Goal: Book appointment/travel/reservation

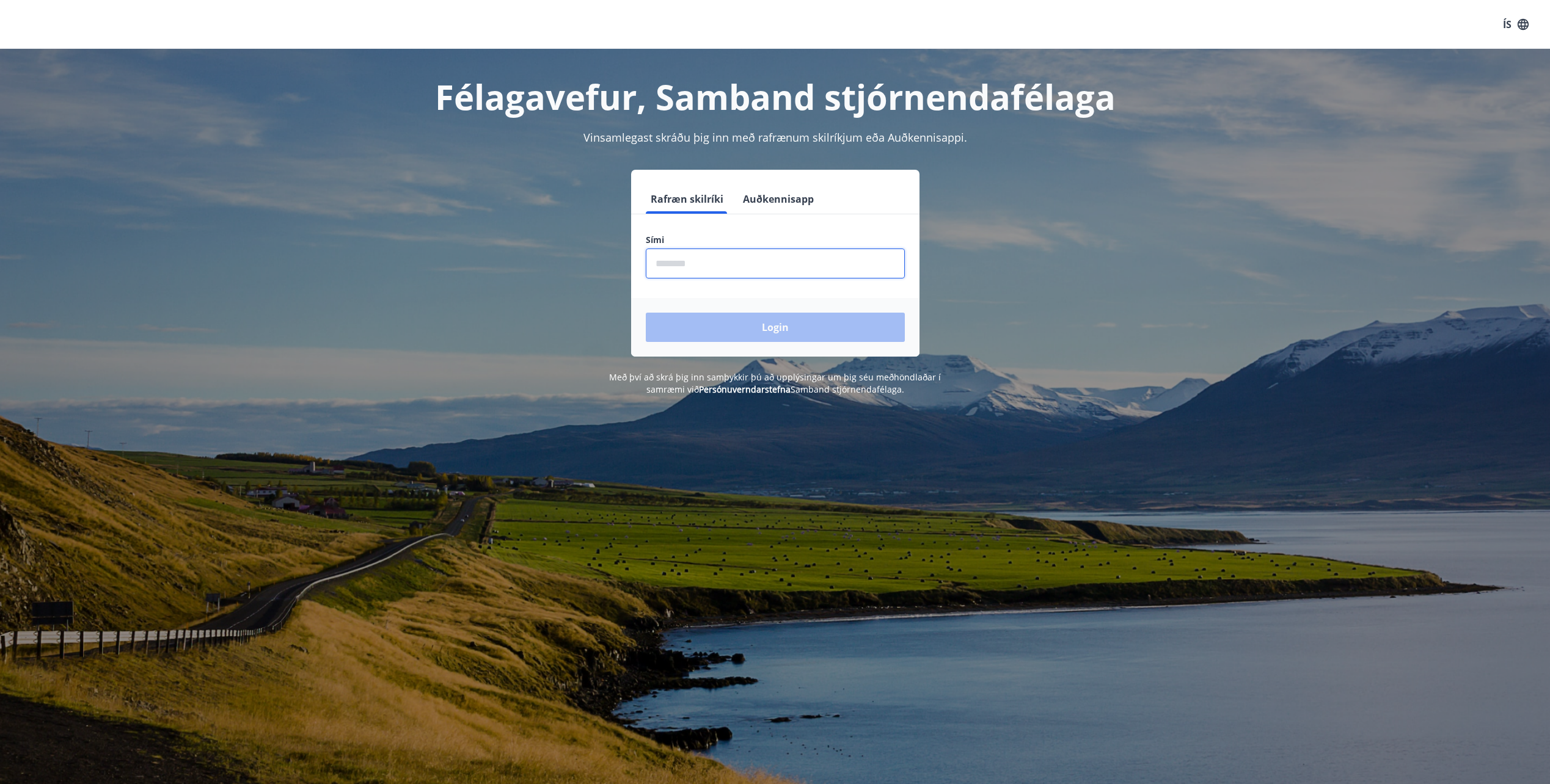
click at [705, 258] on input "phone" at bounding box center [775, 263] width 259 height 30
type input "********"
click at [675, 322] on button "Login" at bounding box center [775, 327] width 259 height 29
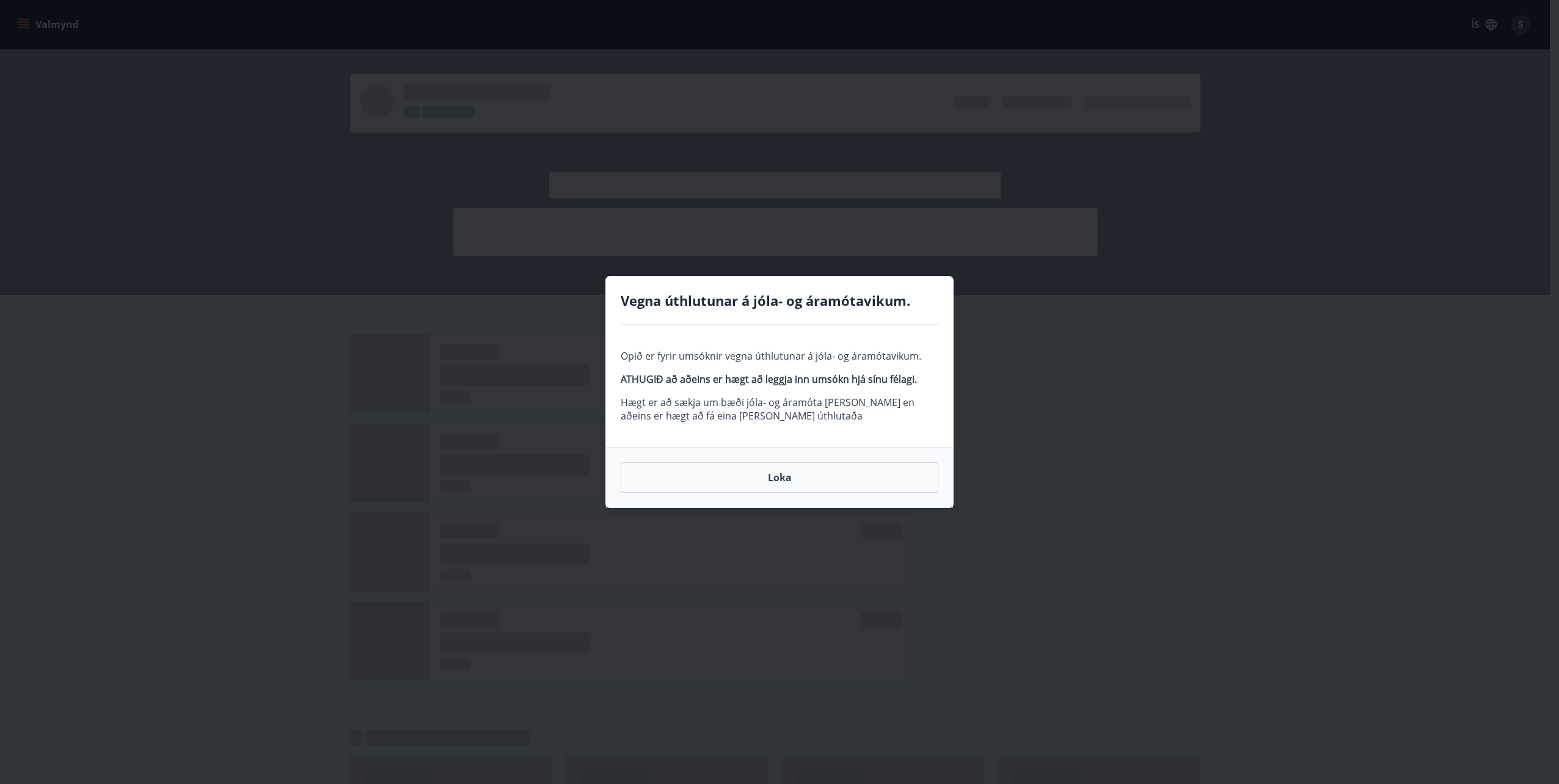
click at [779, 472] on button "Loka" at bounding box center [780, 477] width 318 height 30
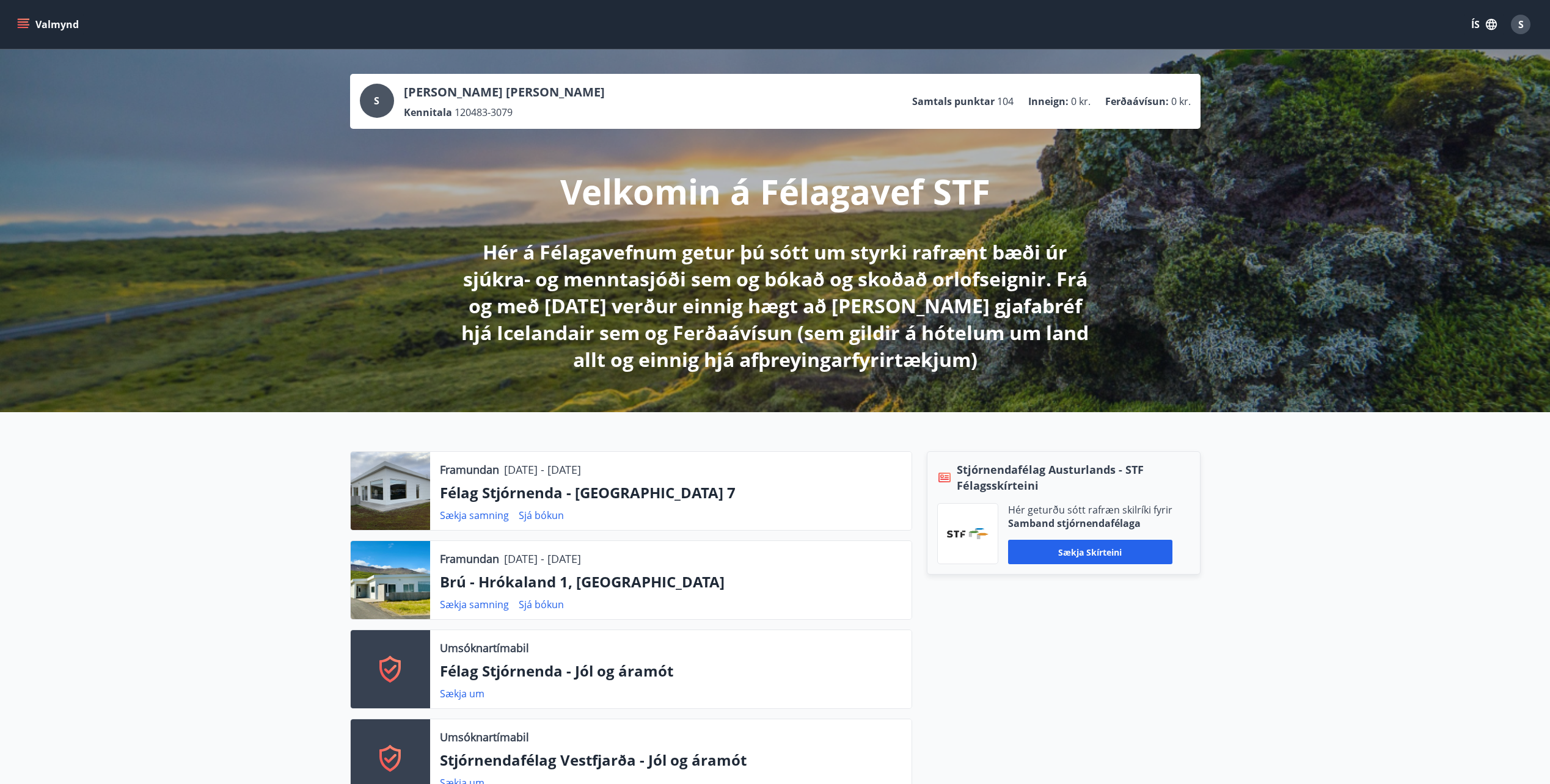
click at [20, 23] on icon "menu" at bounding box center [23, 24] width 13 height 13
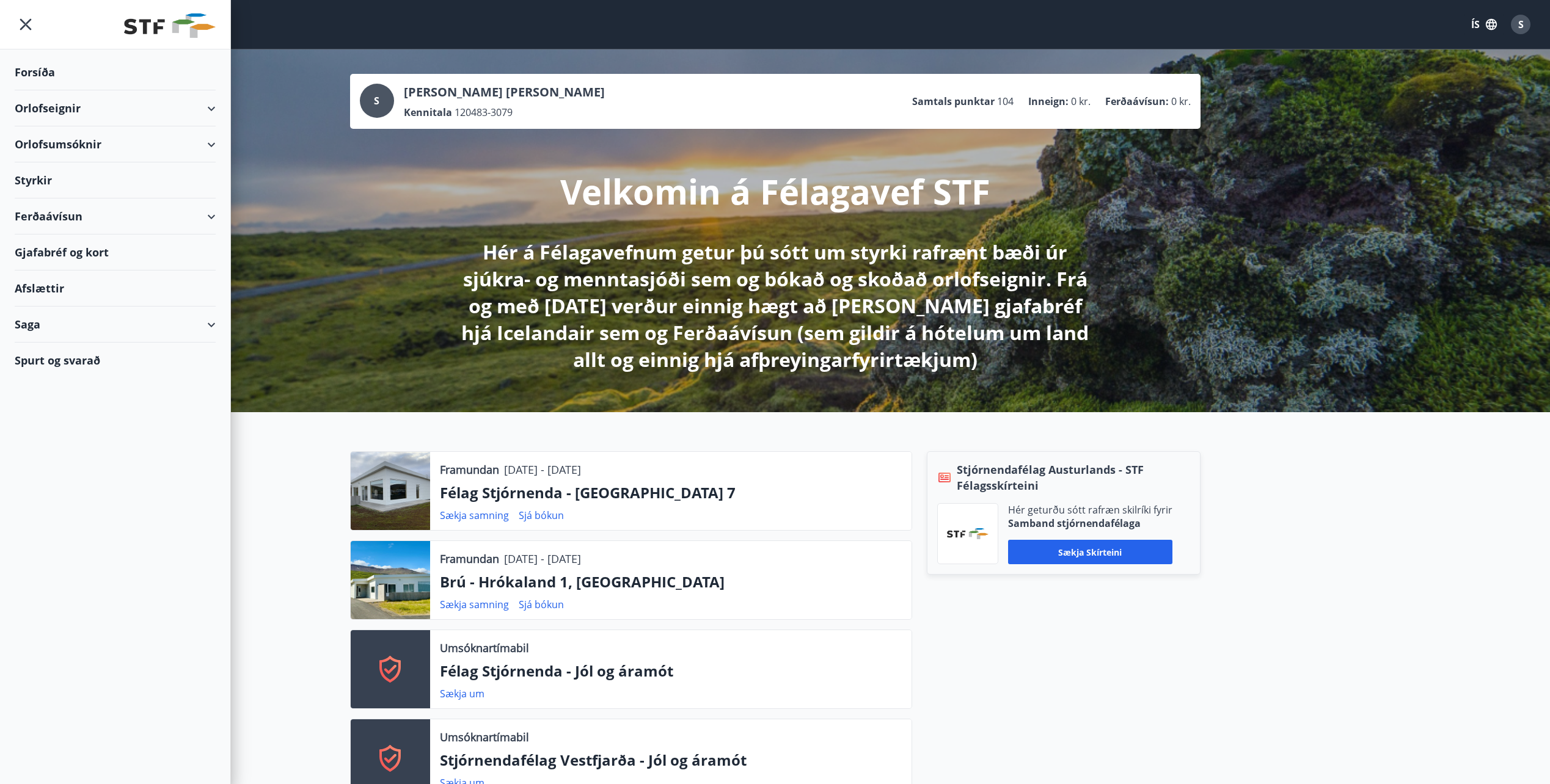
click at [94, 106] on div "Orlofseignir" at bounding box center [115, 108] width 201 height 36
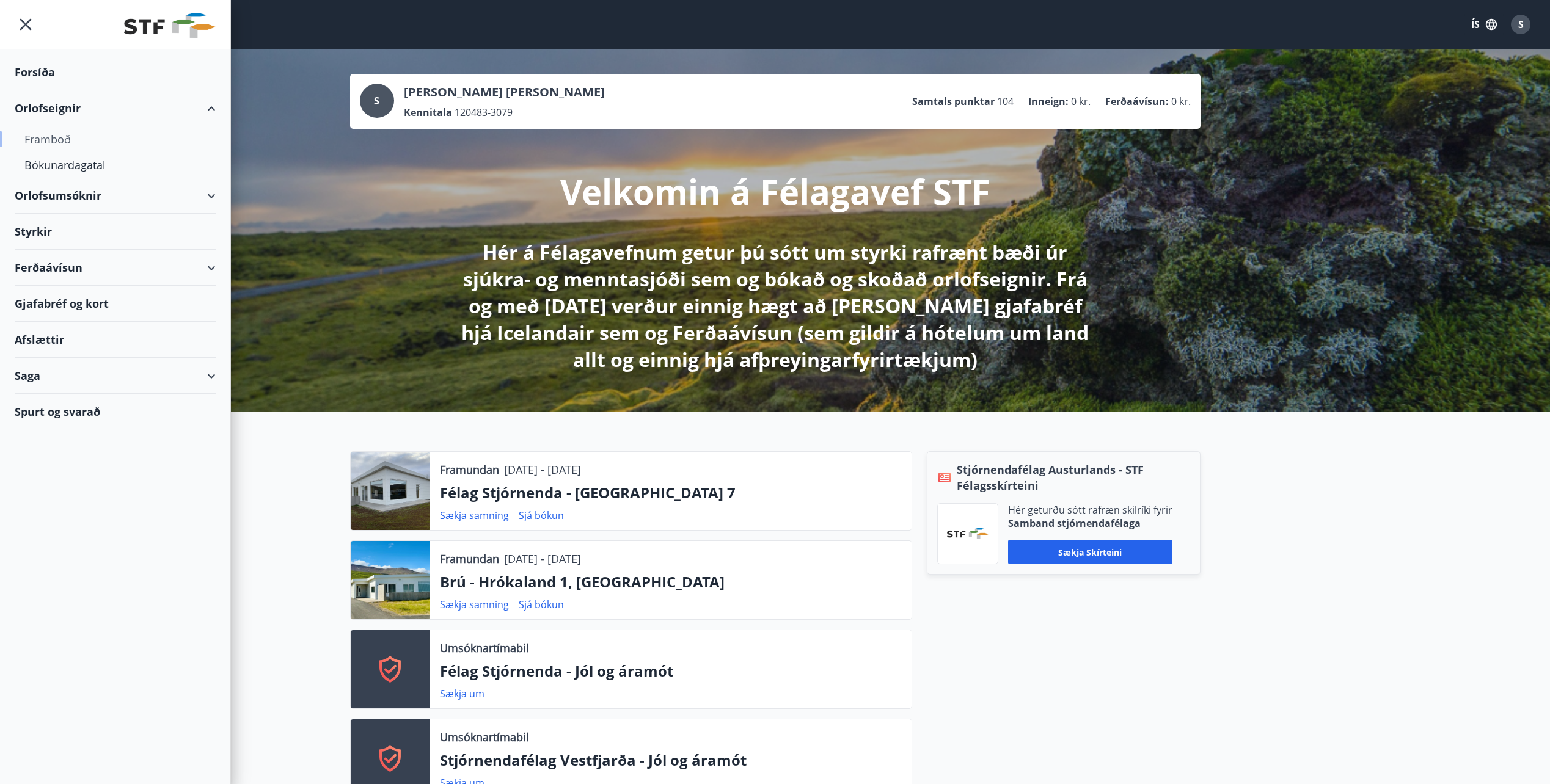
click at [46, 140] on div "Framboð" at bounding box center [115, 139] width 182 height 25
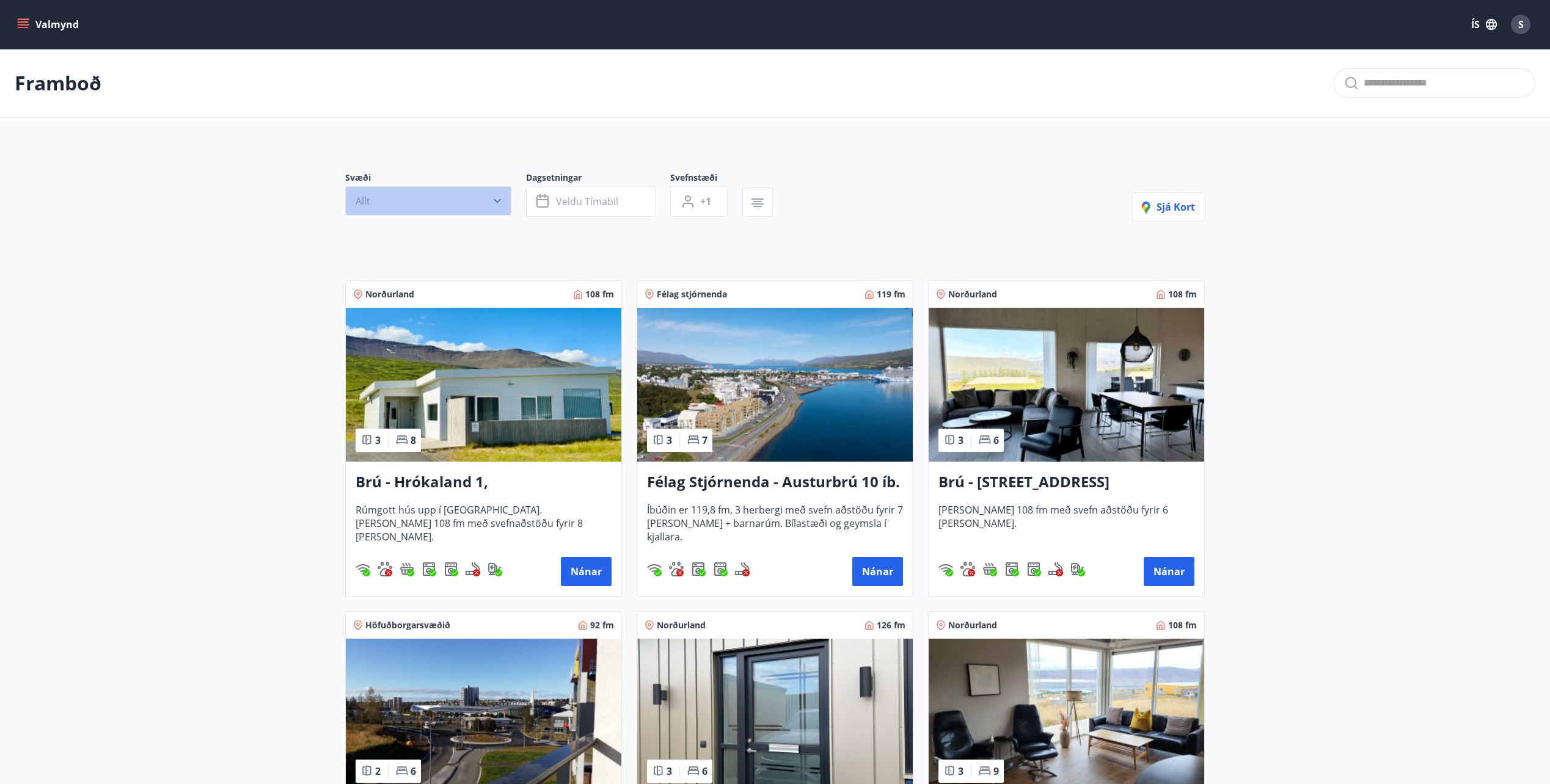
click at [474, 203] on button "Allt" at bounding box center [428, 201] width 166 height 29
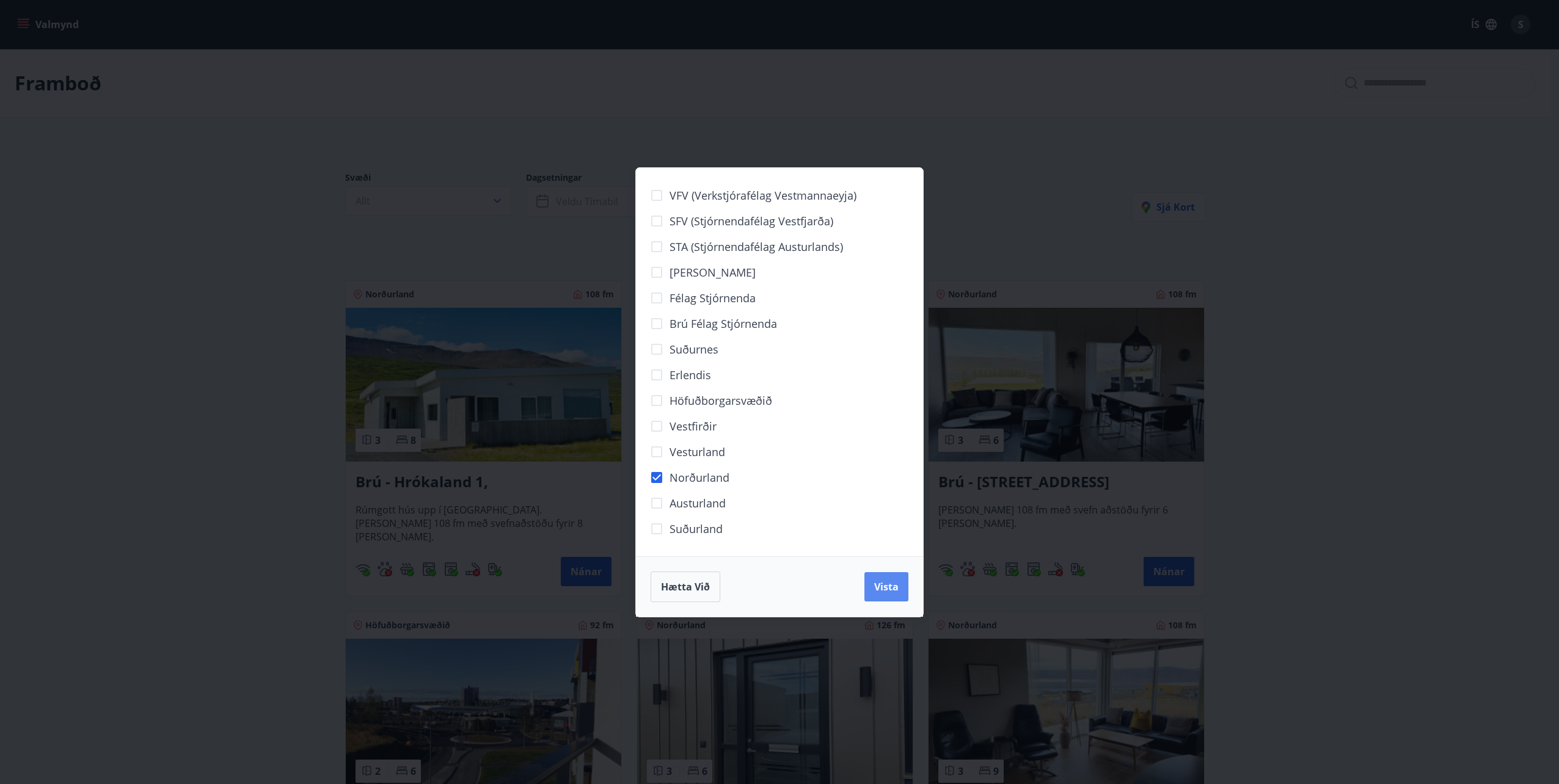
click at [889, 596] on button "Vista" at bounding box center [886, 587] width 44 height 29
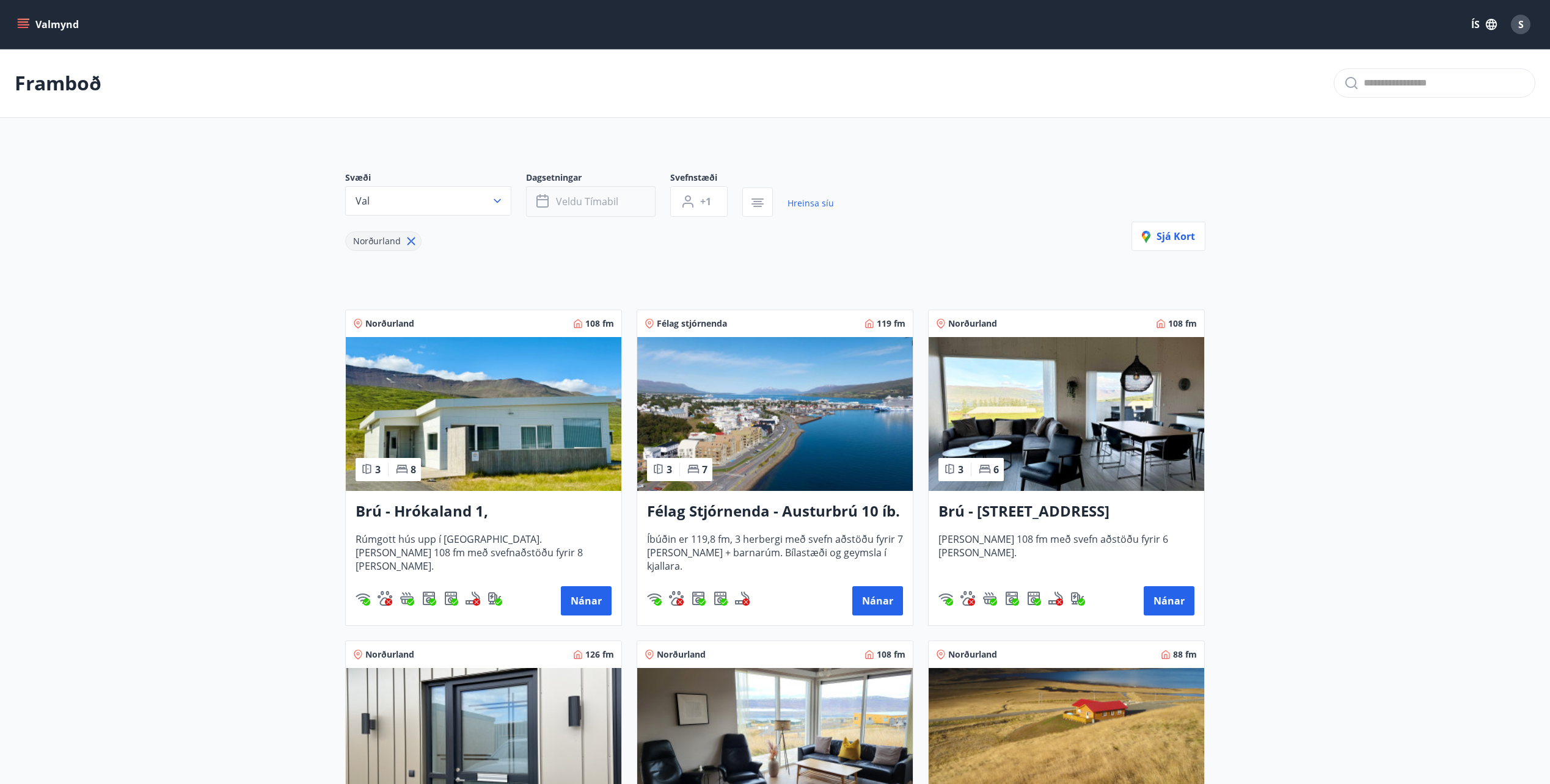
click at [615, 205] on span "Veldu tímabil" at bounding box center [587, 202] width 62 height 14
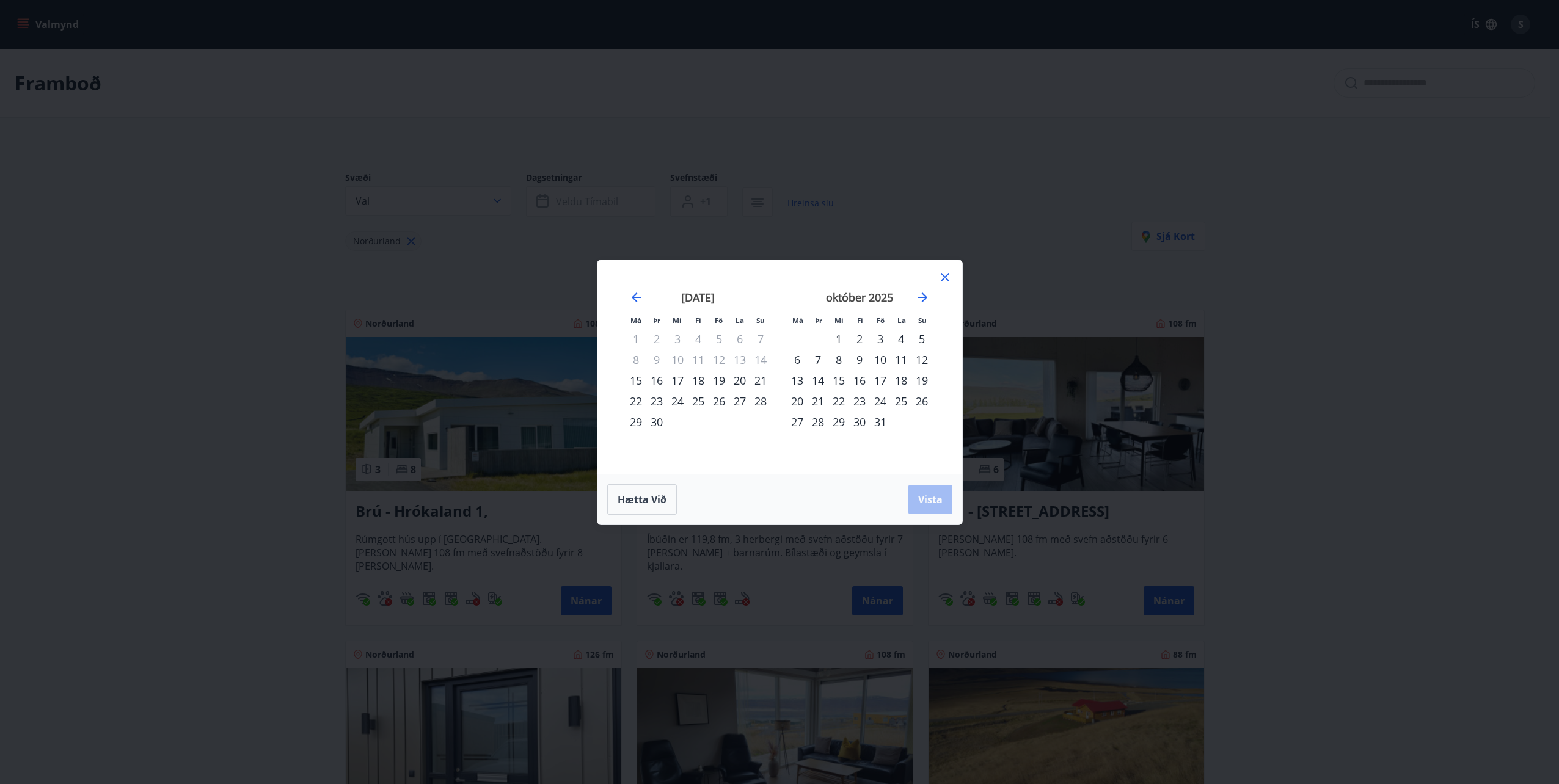
click at [638, 421] on div "29" at bounding box center [636, 422] width 20 height 20
click at [861, 341] on div "2" at bounding box center [859, 338] width 20 height 20
click at [927, 509] on button "Vista" at bounding box center [930, 499] width 44 height 29
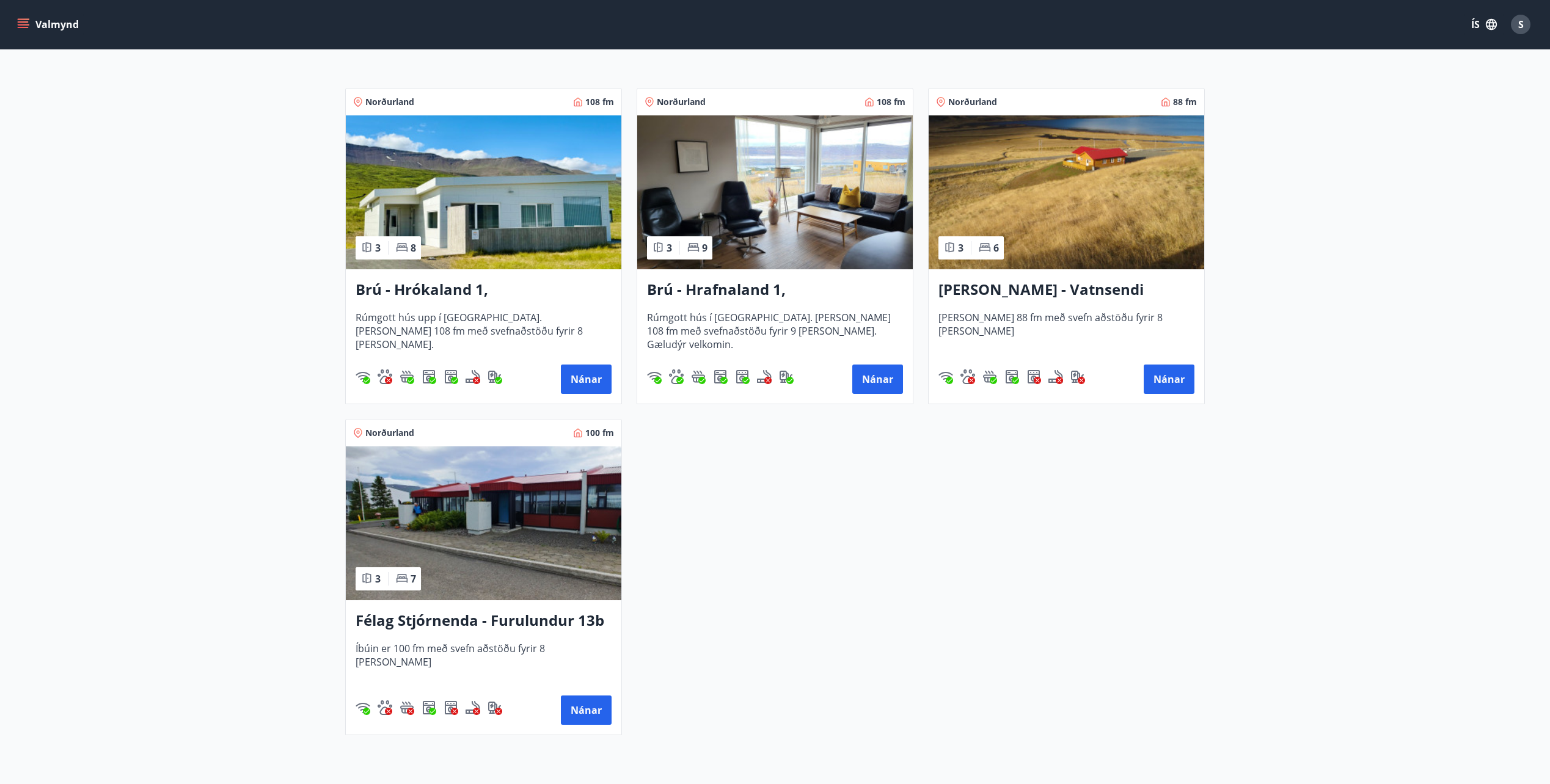
scroll to position [244, 0]
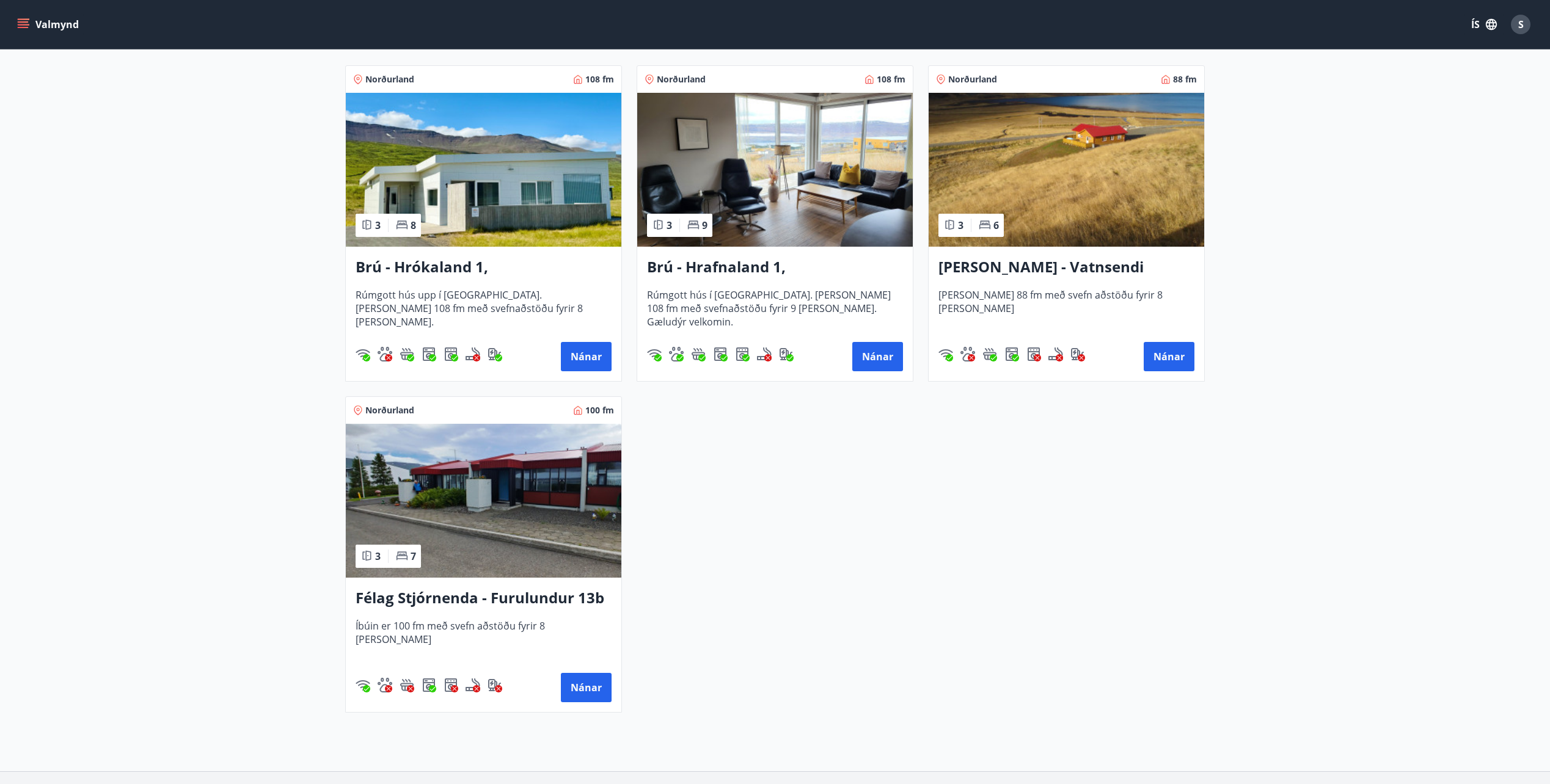
click at [455, 597] on h3 "Félag Stjórnenda - Furulundur 13b - [GEOGRAPHIC_DATA]" at bounding box center [483, 598] width 256 height 22
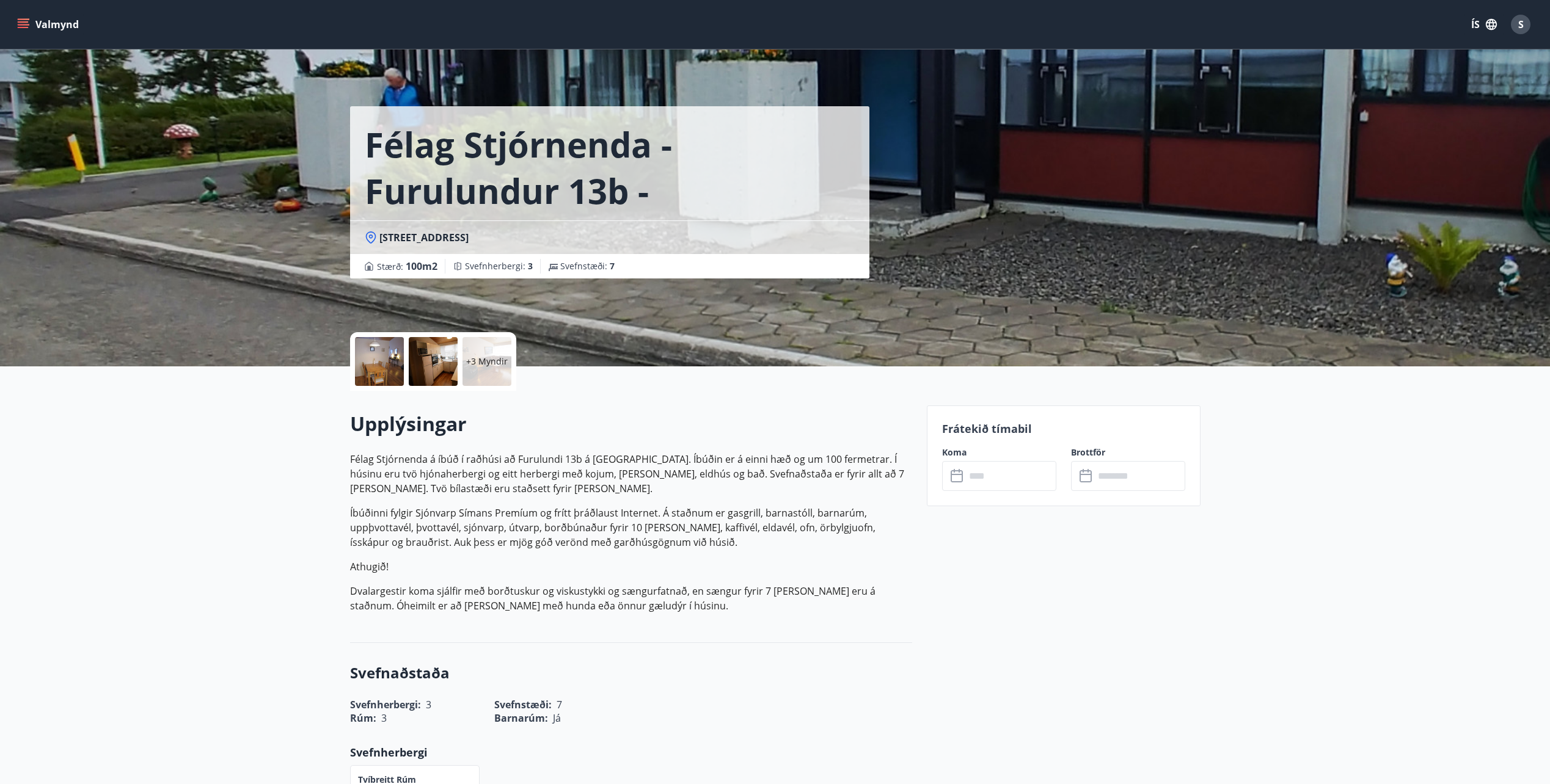
click at [382, 369] on div at bounding box center [379, 361] width 49 height 49
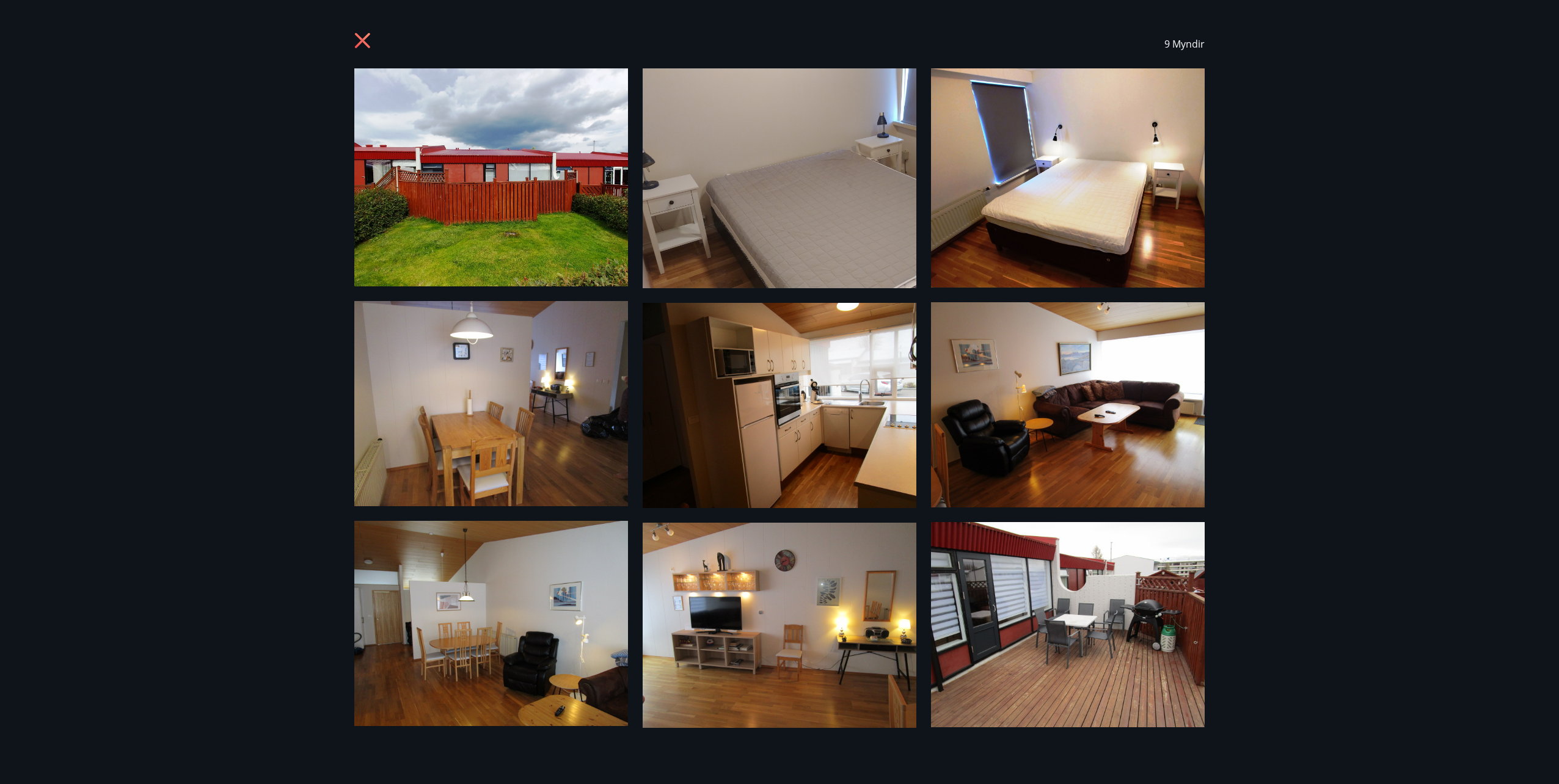
click at [360, 43] on icon at bounding box center [363, 41] width 16 height 16
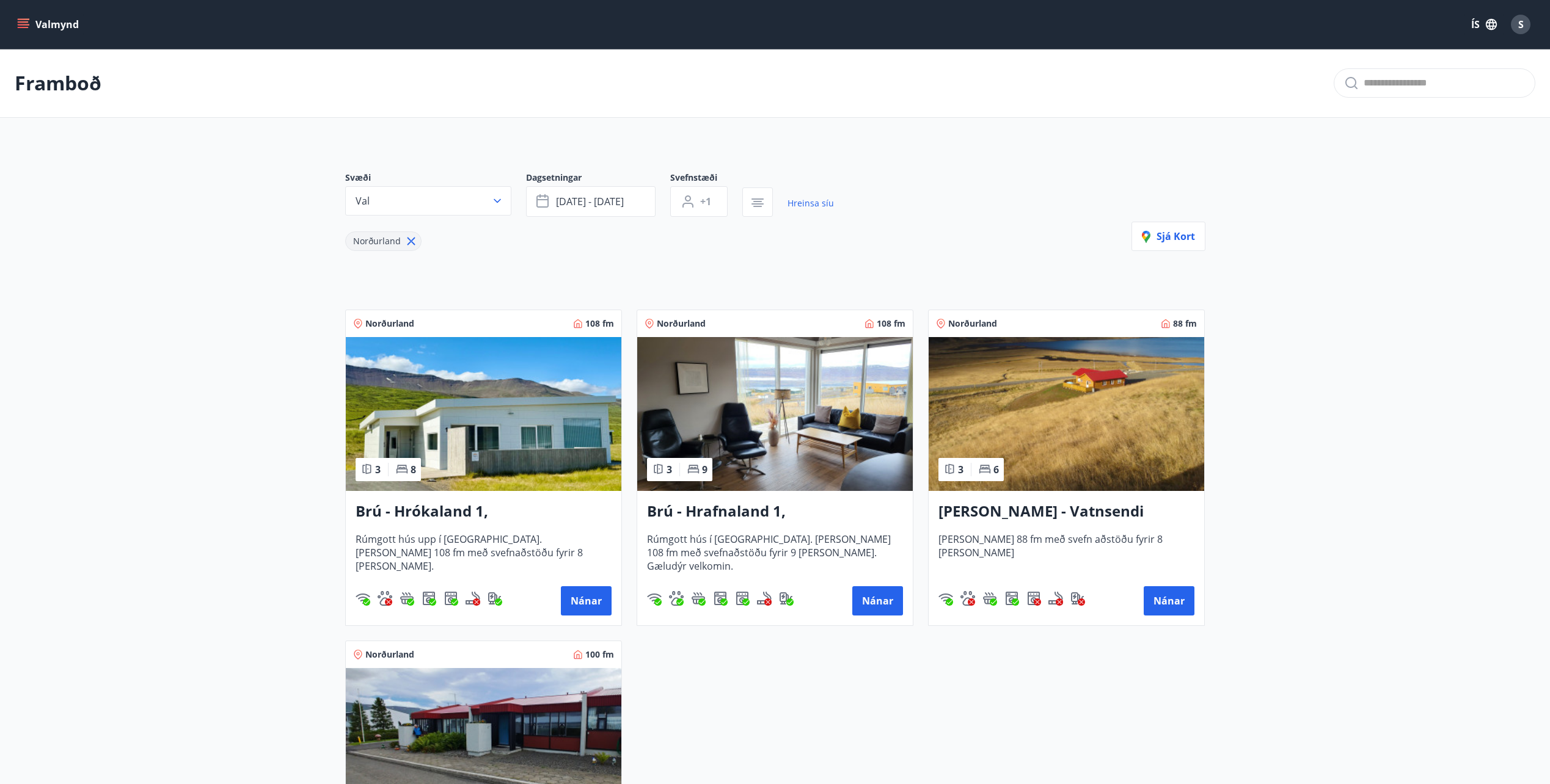
click at [24, 27] on icon "menu" at bounding box center [22, 27] width 11 height 1
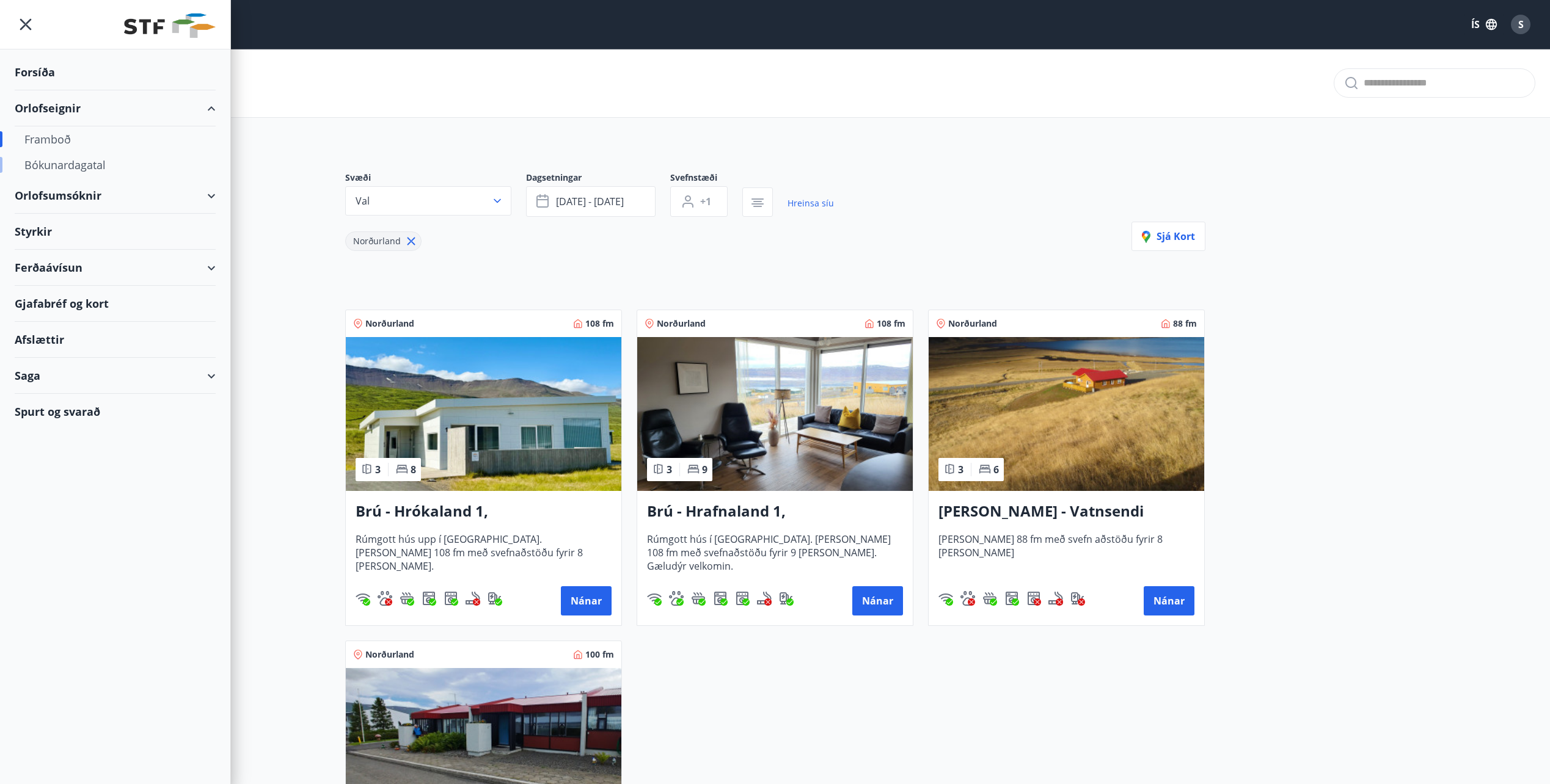
click at [54, 169] on div "Bókunardagatal" at bounding box center [115, 165] width 182 height 25
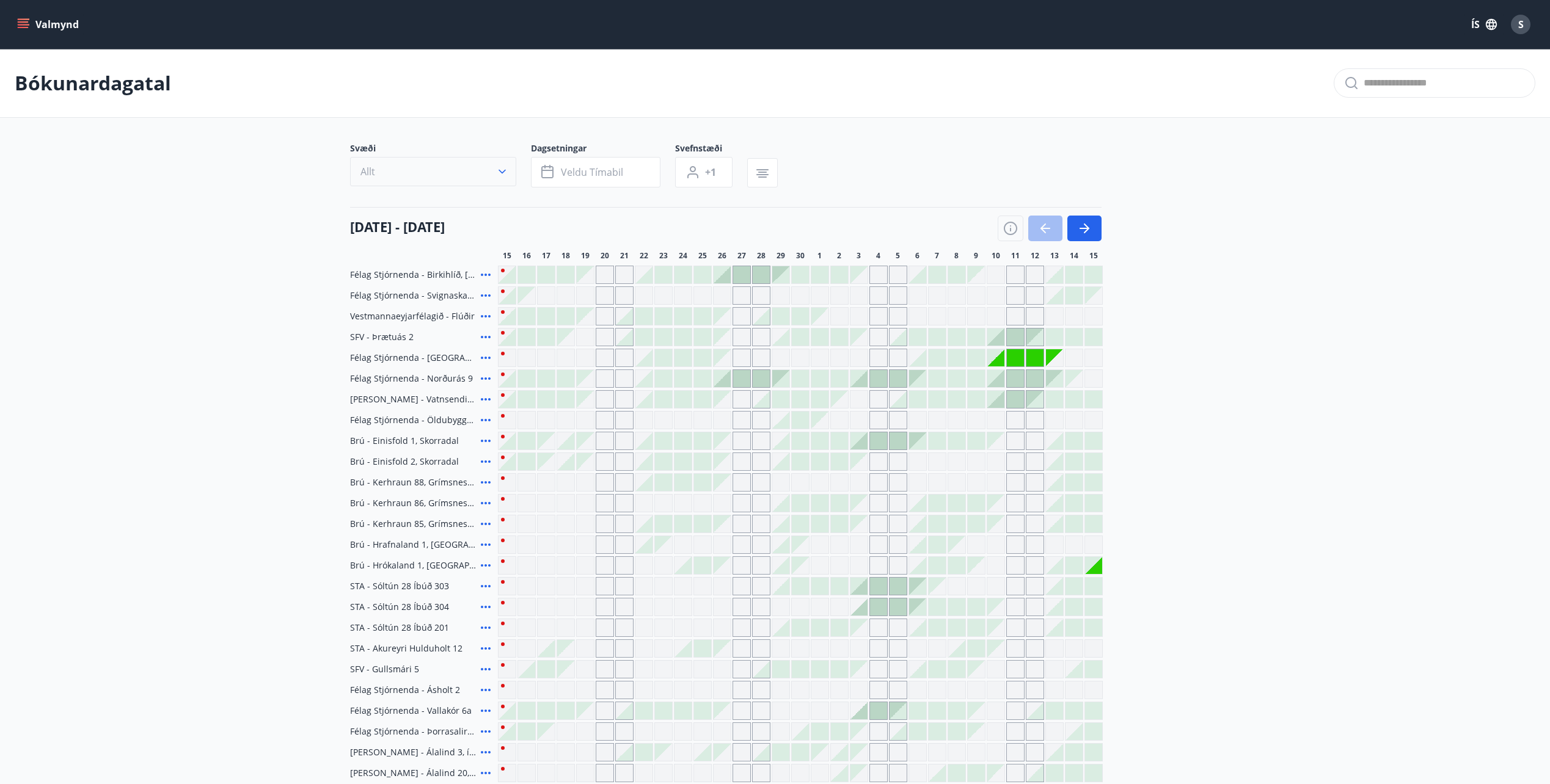
click at [390, 175] on button "Allt" at bounding box center [432, 172] width 166 height 29
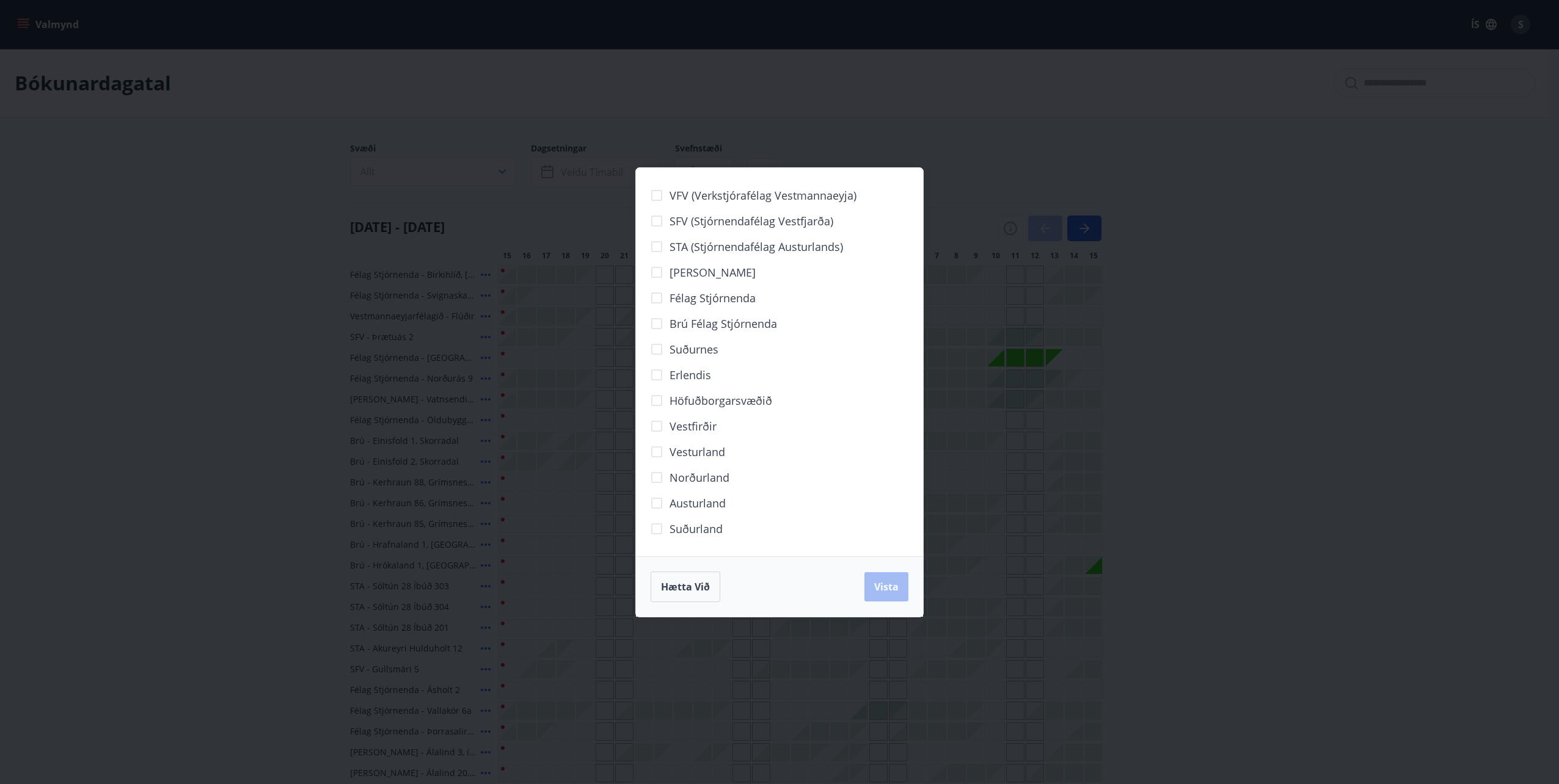
click at [716, 472] on span "Norðurland" at bounding box center [700, 477] width 60 height 16
drag, startPoint x: 894, startPoint y: 590, endPoint x: 596, endPoint y: 170, distance: 515.0
click at [895, 588] on span "Vista" at bounding box center [886, 587] width 24 height 14
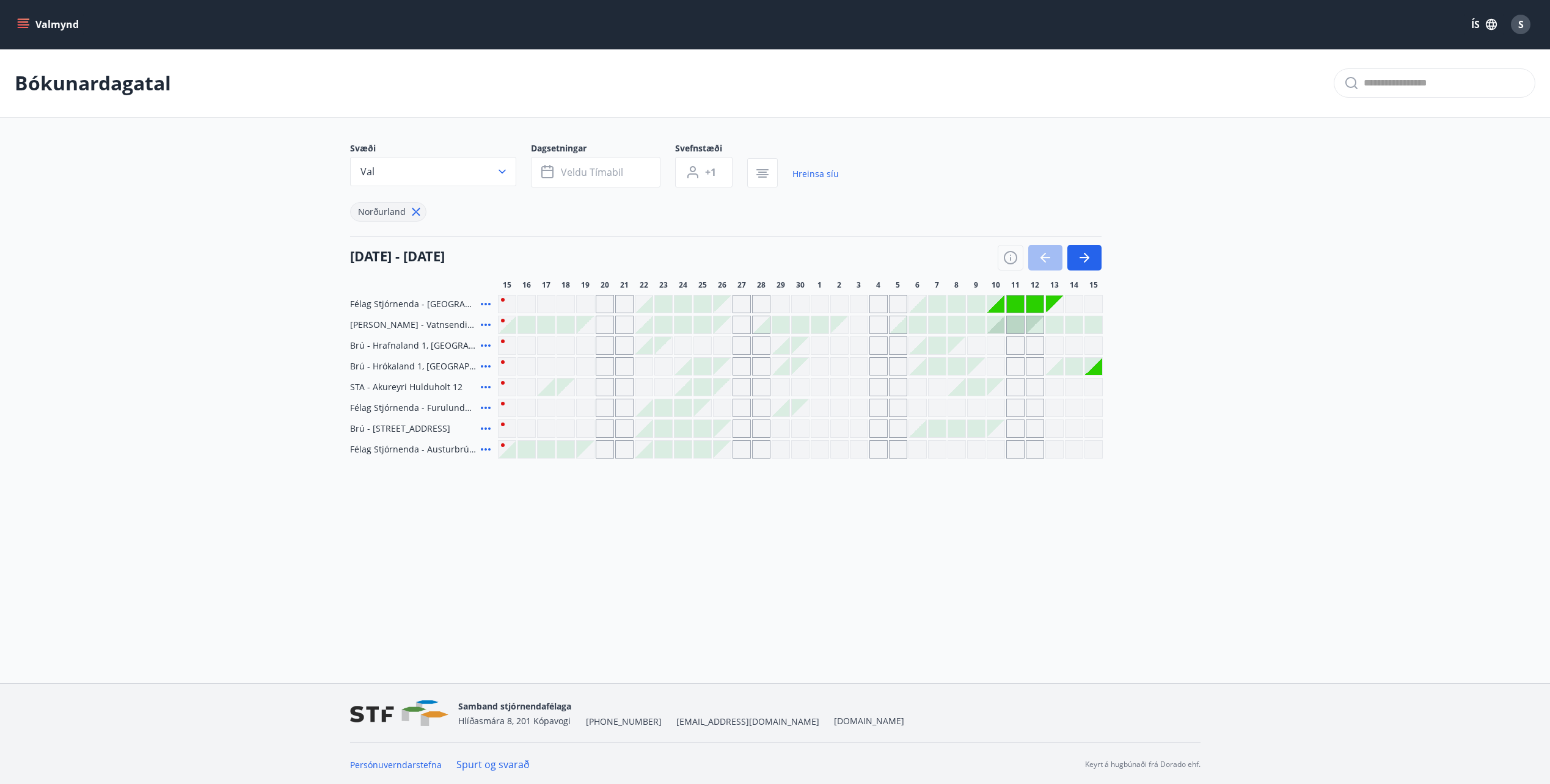
click at [780, 452] on div "Gráir dagar eru ekki bókanlegir" at bounding box center [780, 449] width 18 height 18
click at [813, 499] on div "Bókunardagatal Svæði Val Dagsetningar Veldu tímabil Svefnstæði +1 Hreinsa síu […" at bounding box center [775, 278] width 1550 height 459
click at [504, 175] on icon "button" at bounding box center [501, 171] width 13 height 13
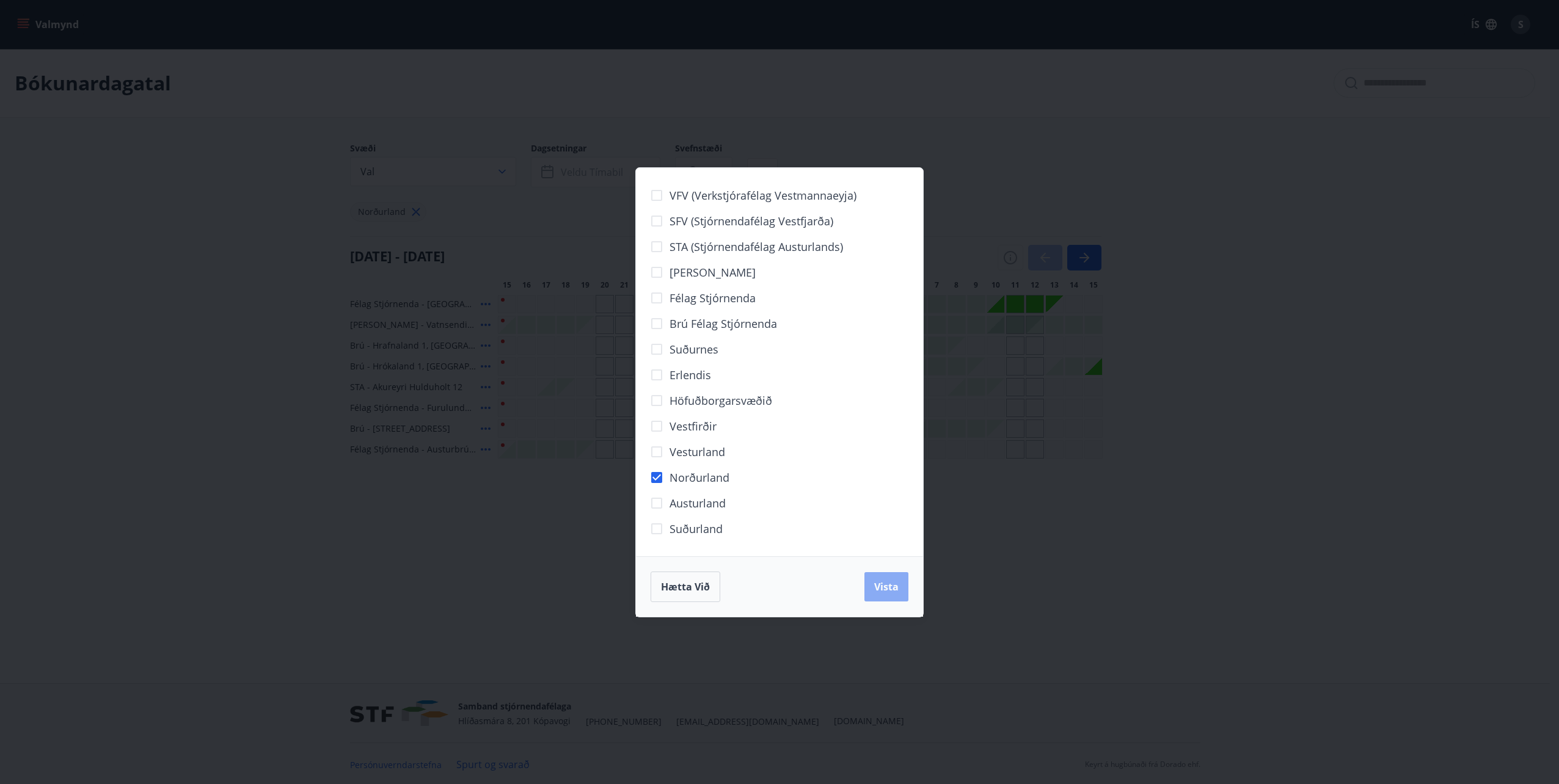
click at [884, 591] on span "Vista" at bounding box center [886, 587] width 24 height 14
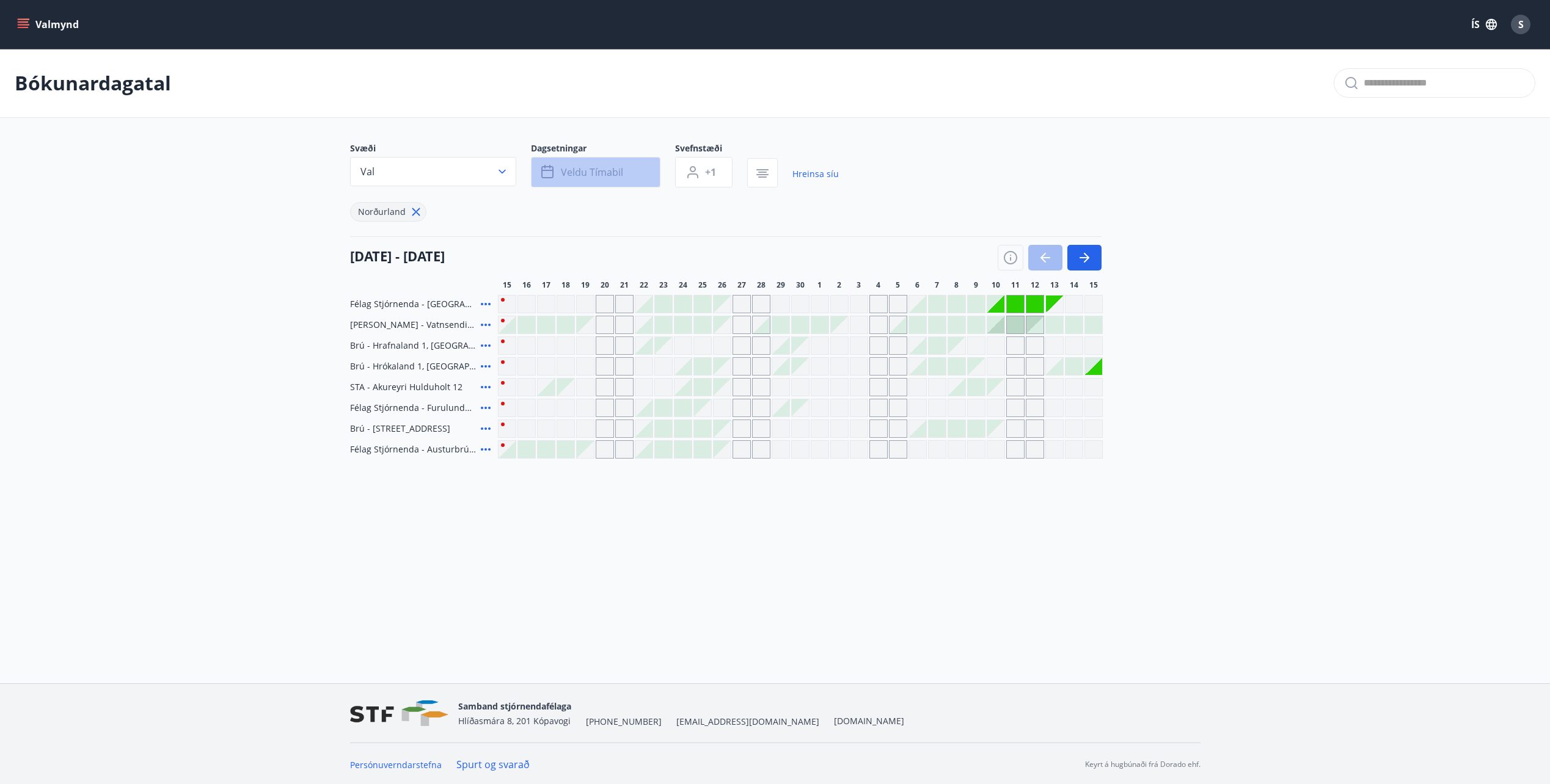
click at [614, 166] on span "Veldu tímabil" at bounding box center [592, 172] width 62 height 14
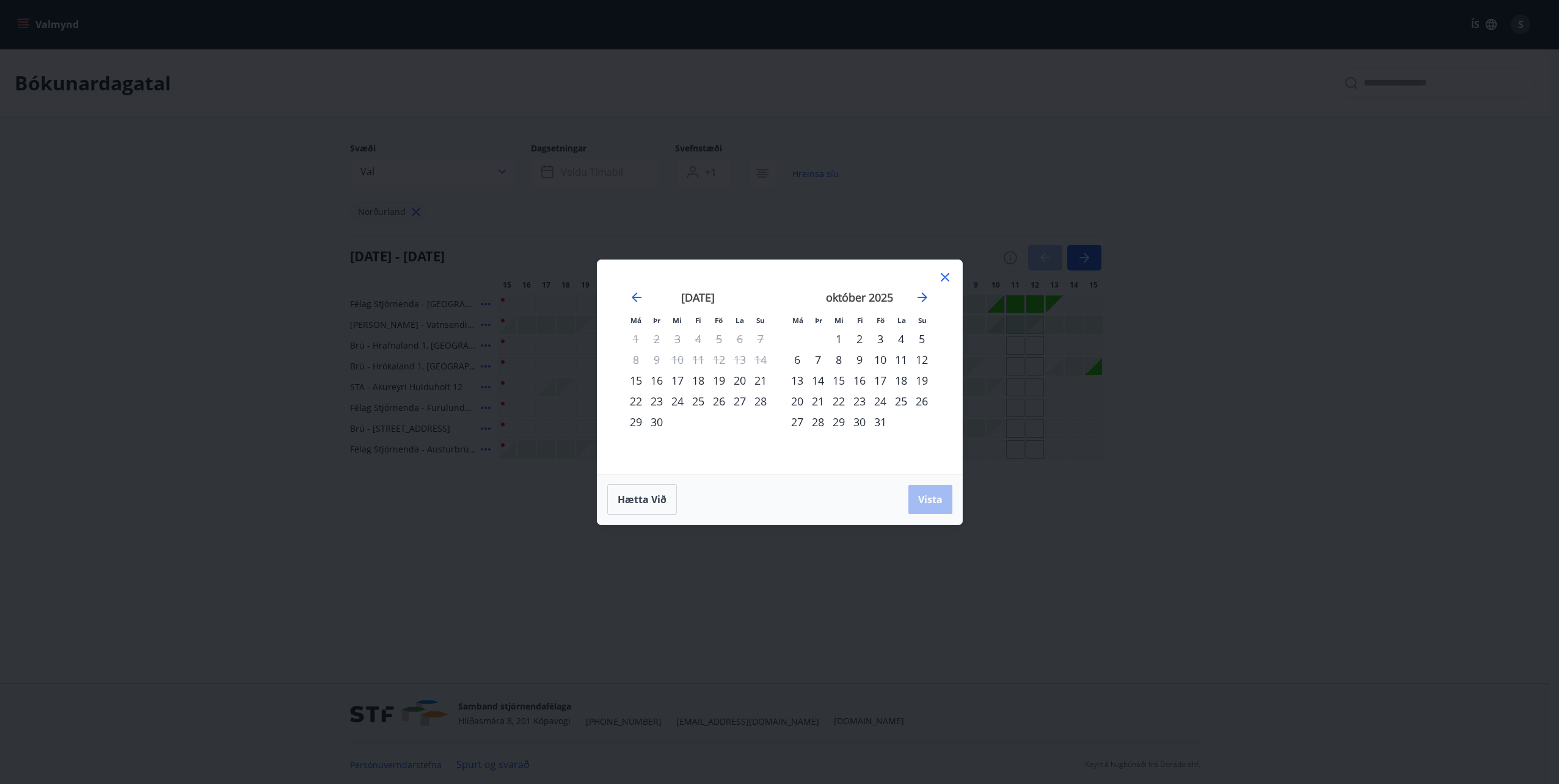
click at [639, 423] on div "29" at bounding box center [636, 422] width 20 height 20
click at [859, 337] on div "2" at bounding box center [859, 338] width 20 height 20
click at [931, 498] on span "Vista" at bounding box center [930, 499] width 24 height 14
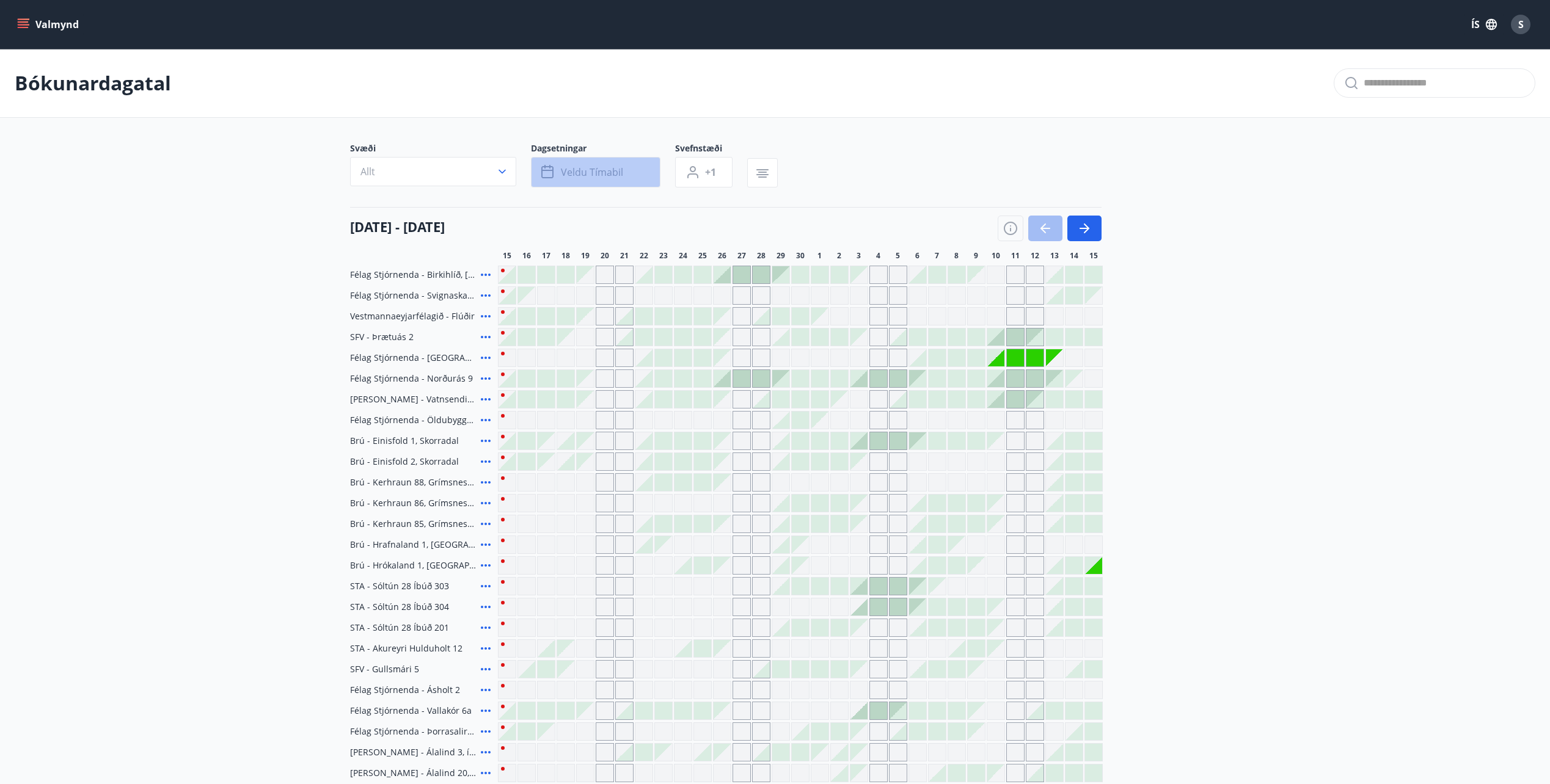
click at [597, 158] on button "Veldu tímabil" at bounding box center [595, 172] width 129 height 30
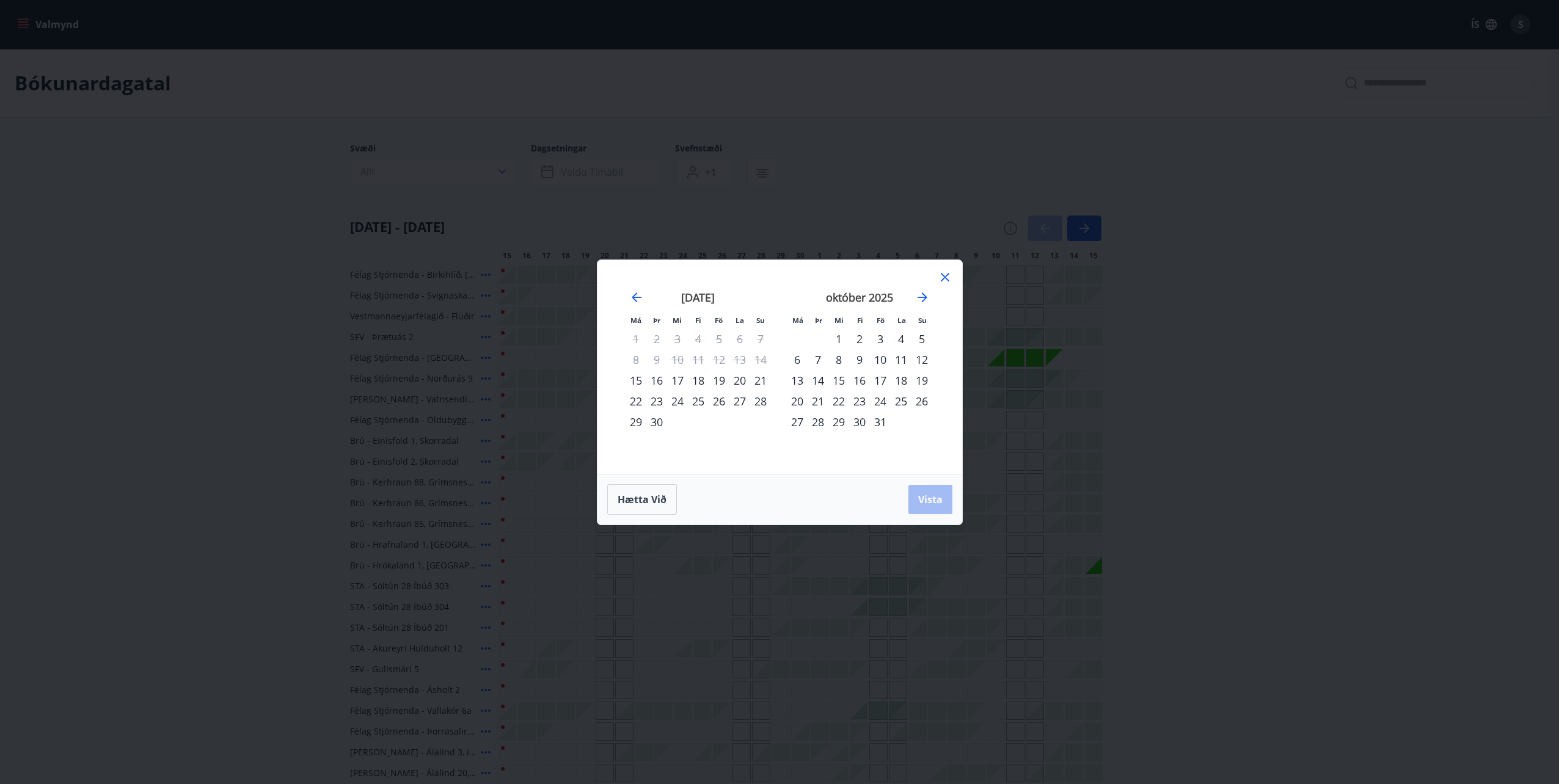
click at [632, 418] on div "29" at bounding box center [636, 422] width 20 height 20
click at [859, 338] on div "2" at bounding box center [859, 338] width 20 height 20
click at [923, 497] on span "Vista" at bounding box center [930, 499] width 24 height 14
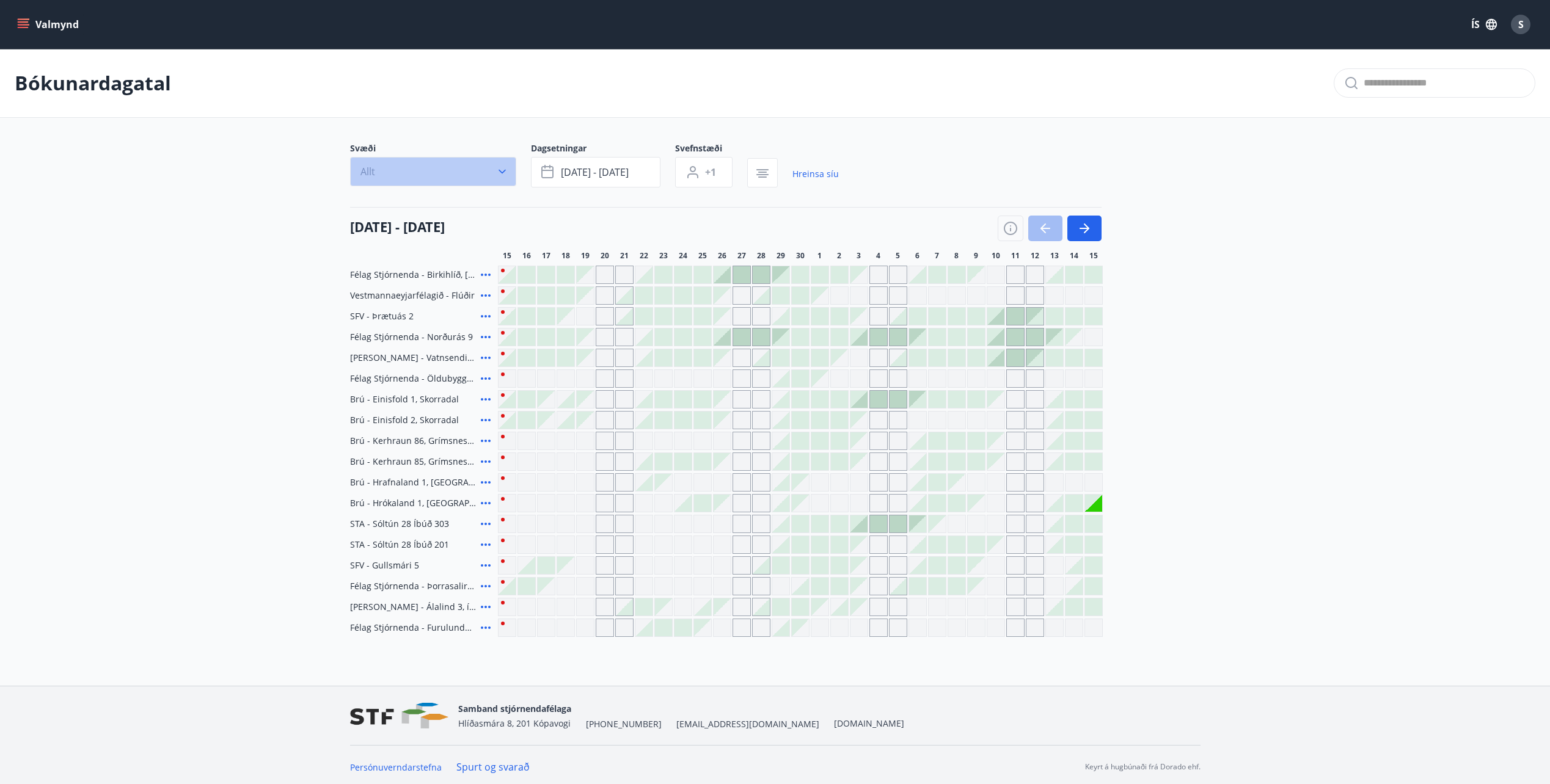
click at [435, 165] on button "Allt" at bounding box center [432, 172] width 166 height 29
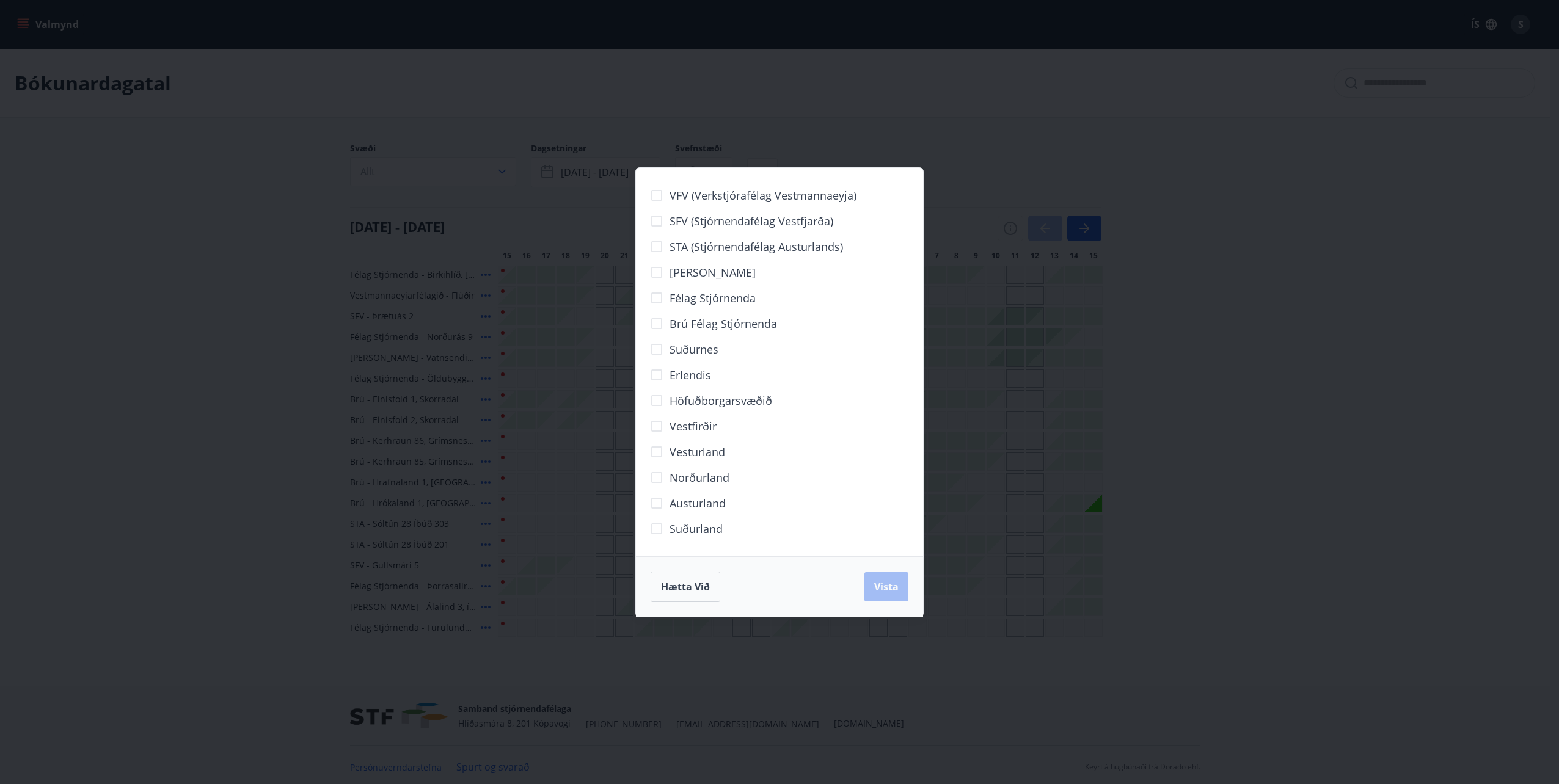
click at [702, 475] on span "Norðurland" at bounding box center [700, 477] width 60 height 16
click at [899, 584] on button "Vista" at bounding box center [886, 587] width 44 height 29
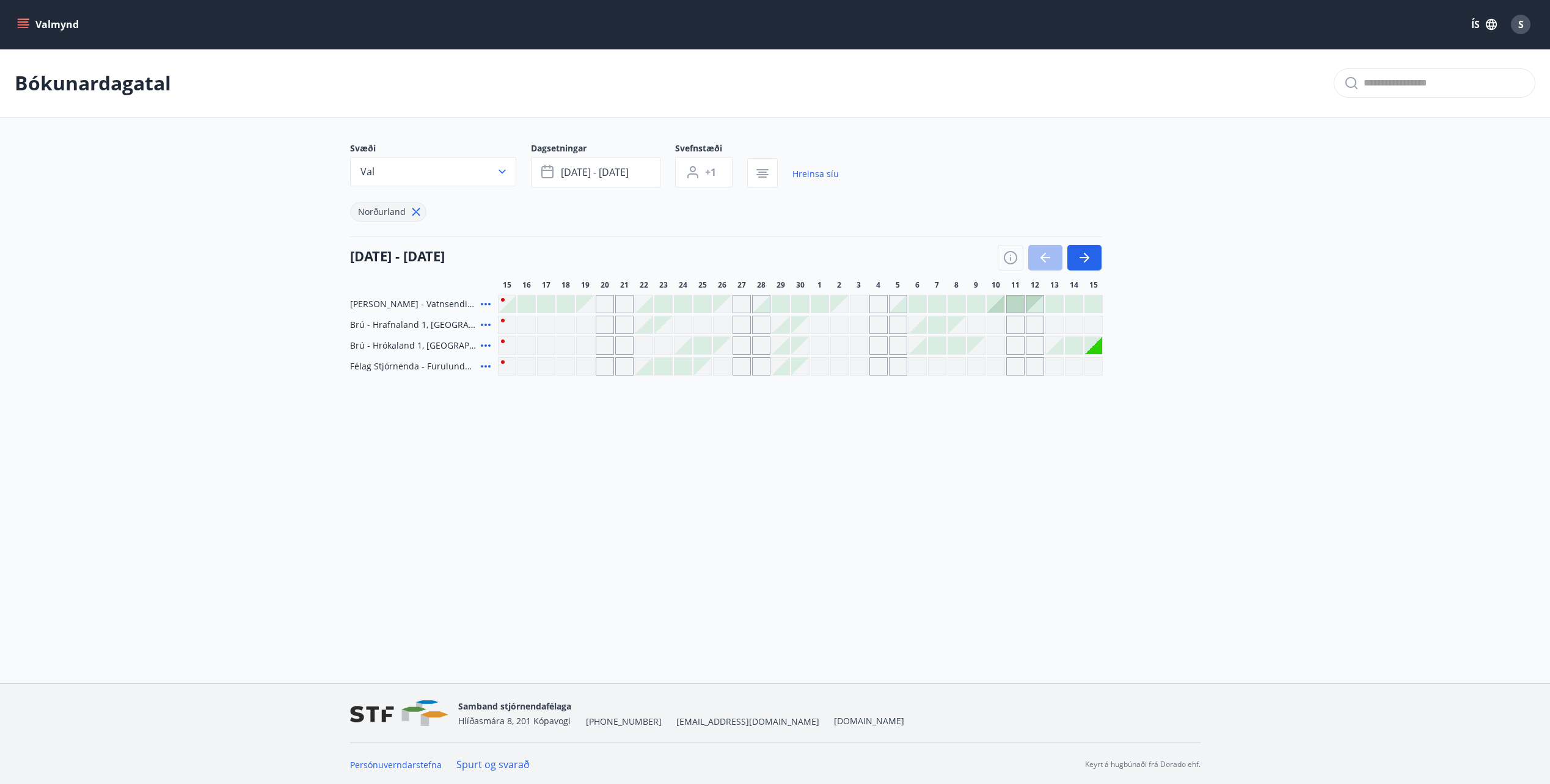
click at [19, 17] on button "Valmynd" at bounding box center [49, 24] width 69 height 22
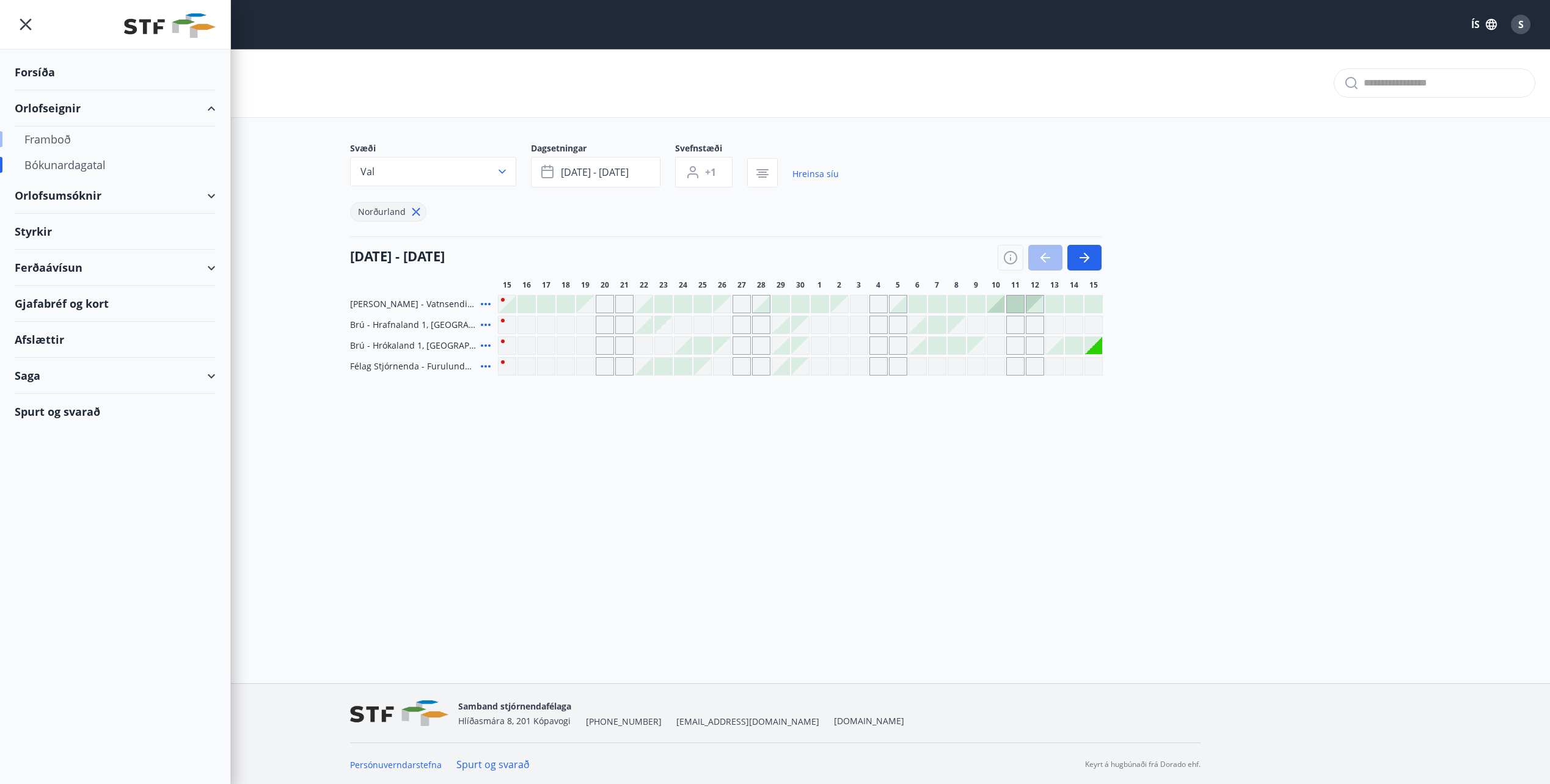
click at [50, 151] on div "Framboð" at bounding box center [115, 139] width 182 height 25
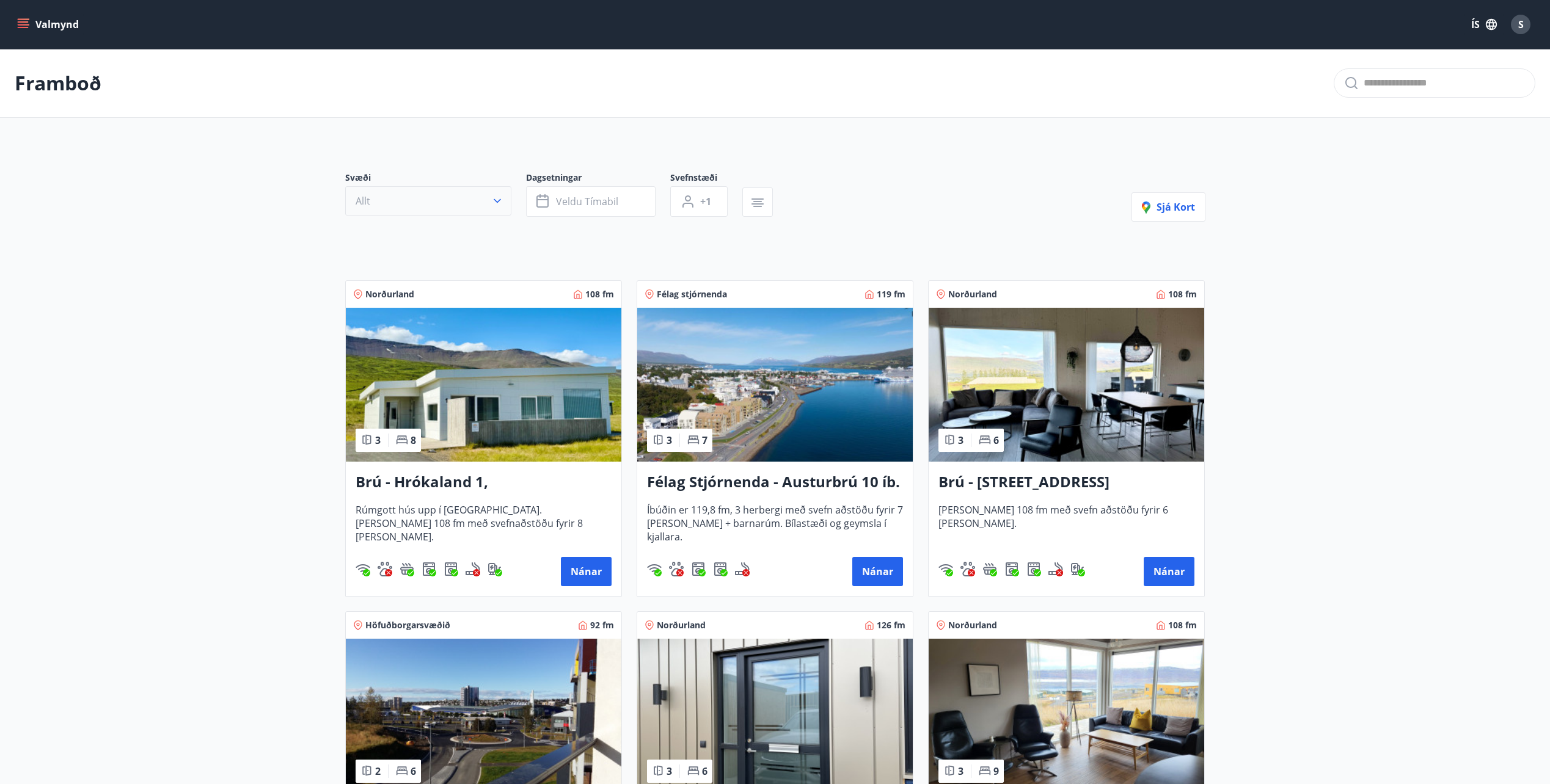
click at [453, 190] on button "Allt" at bounding box center [428, 201] width 166 height 29
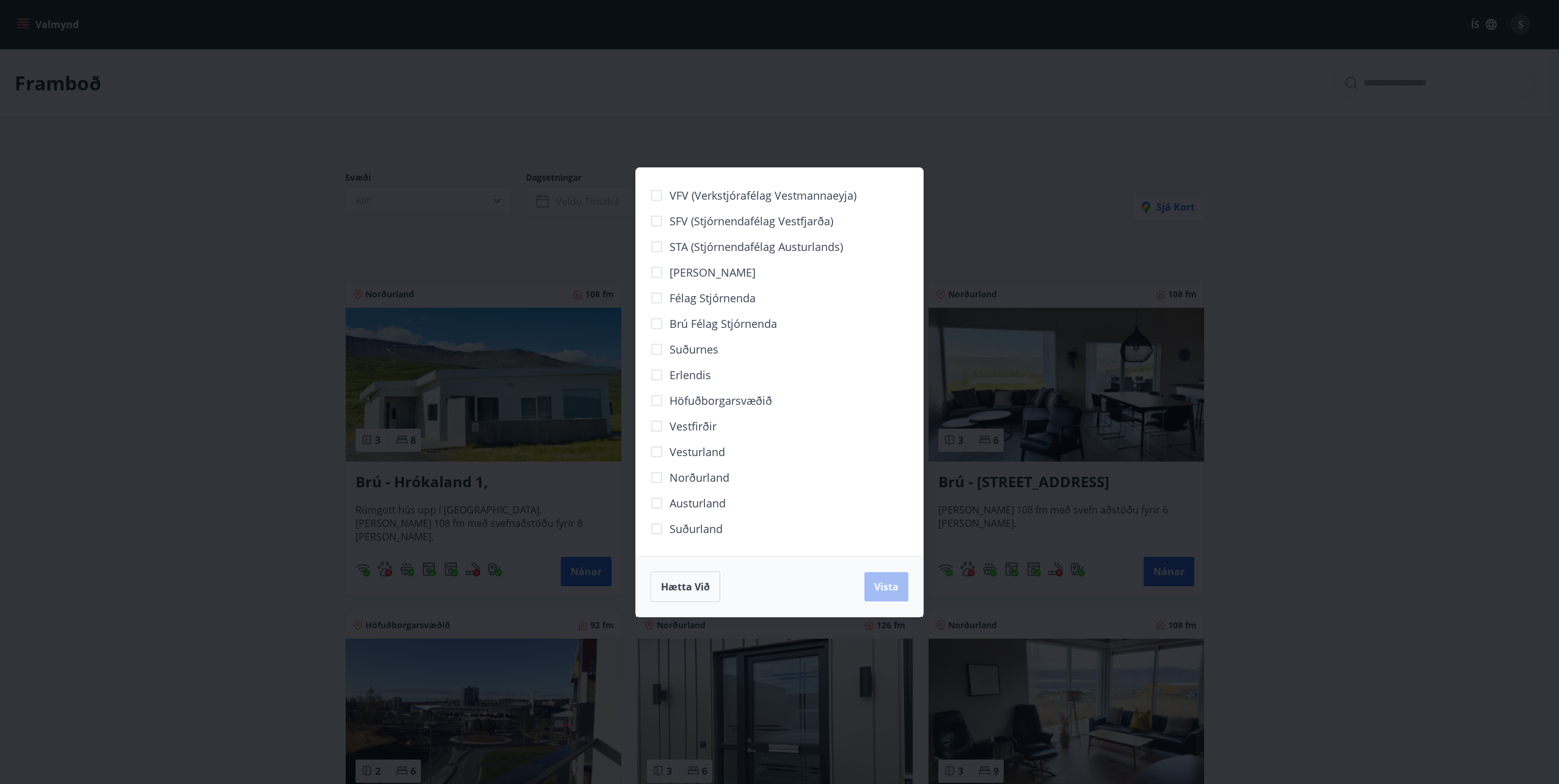
click at [685, 475] on span "Norðurland" at bounding box center [700, 477] width 60 height 16
click at [895, 585] on span "Vista" at bounding box center [886, 587] width 24 height 14
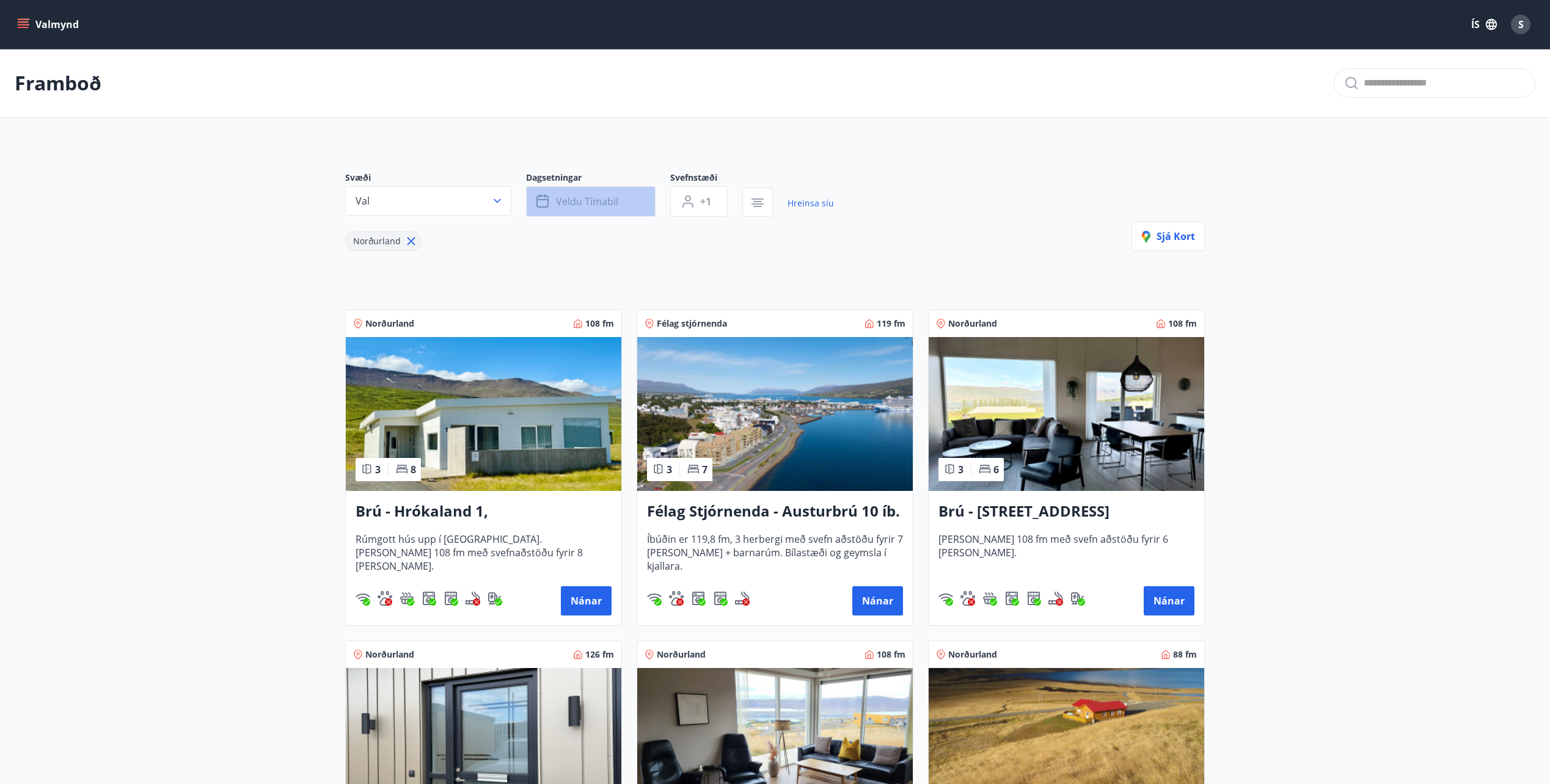
click at [558, 205] on span "Veldu tímabil" at bounding box center [587, 202] width 62 height 14
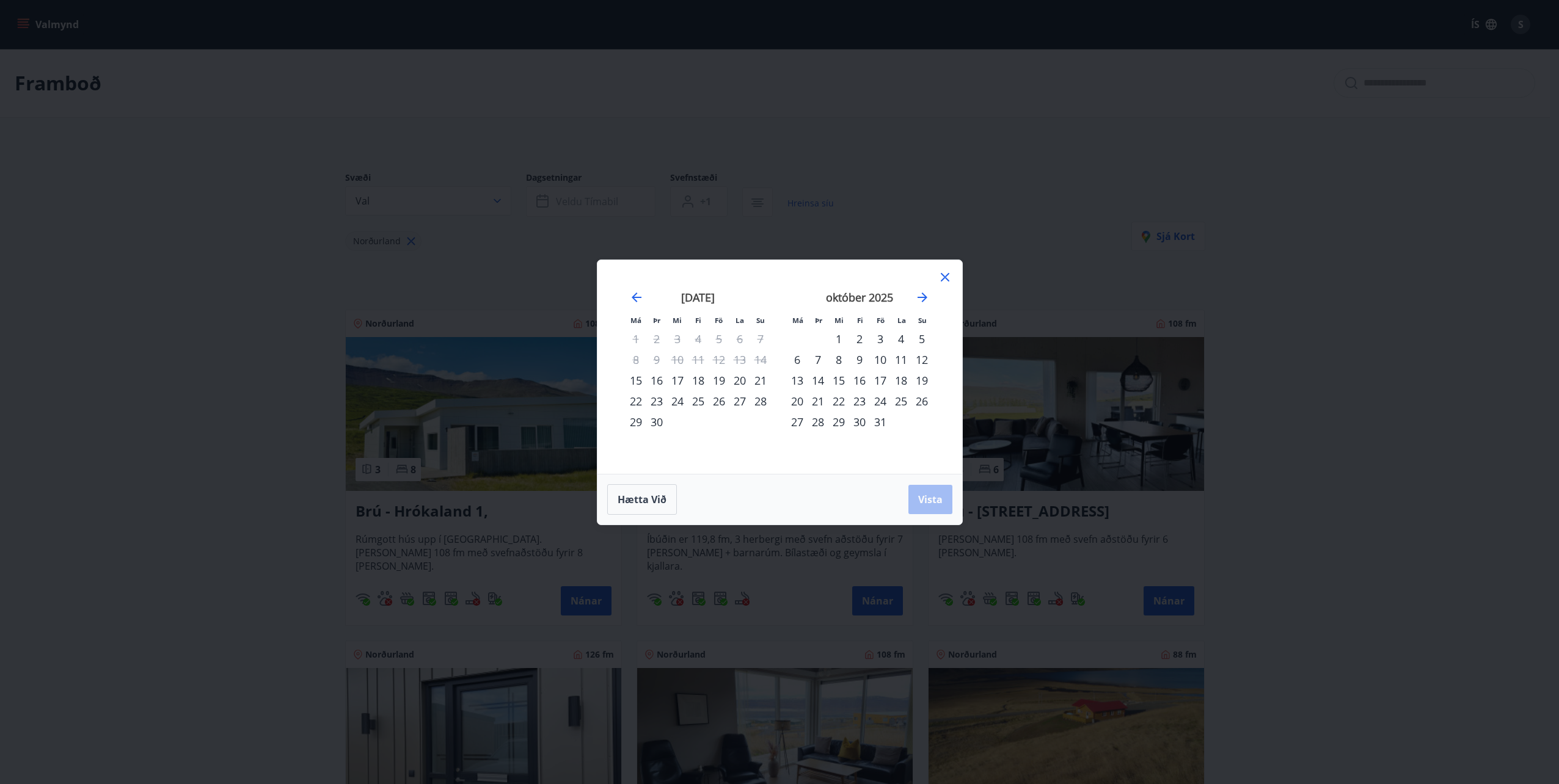
click at [637, 420] on div "29" at bounding box center [636, 422] width 20 height 20
click at [858, 333] on div "2" at bounding box center [859, 338] width 20 height 20
click at [938, 500] on span "Vista" at bounding box center [930, 499] width 24 height 14
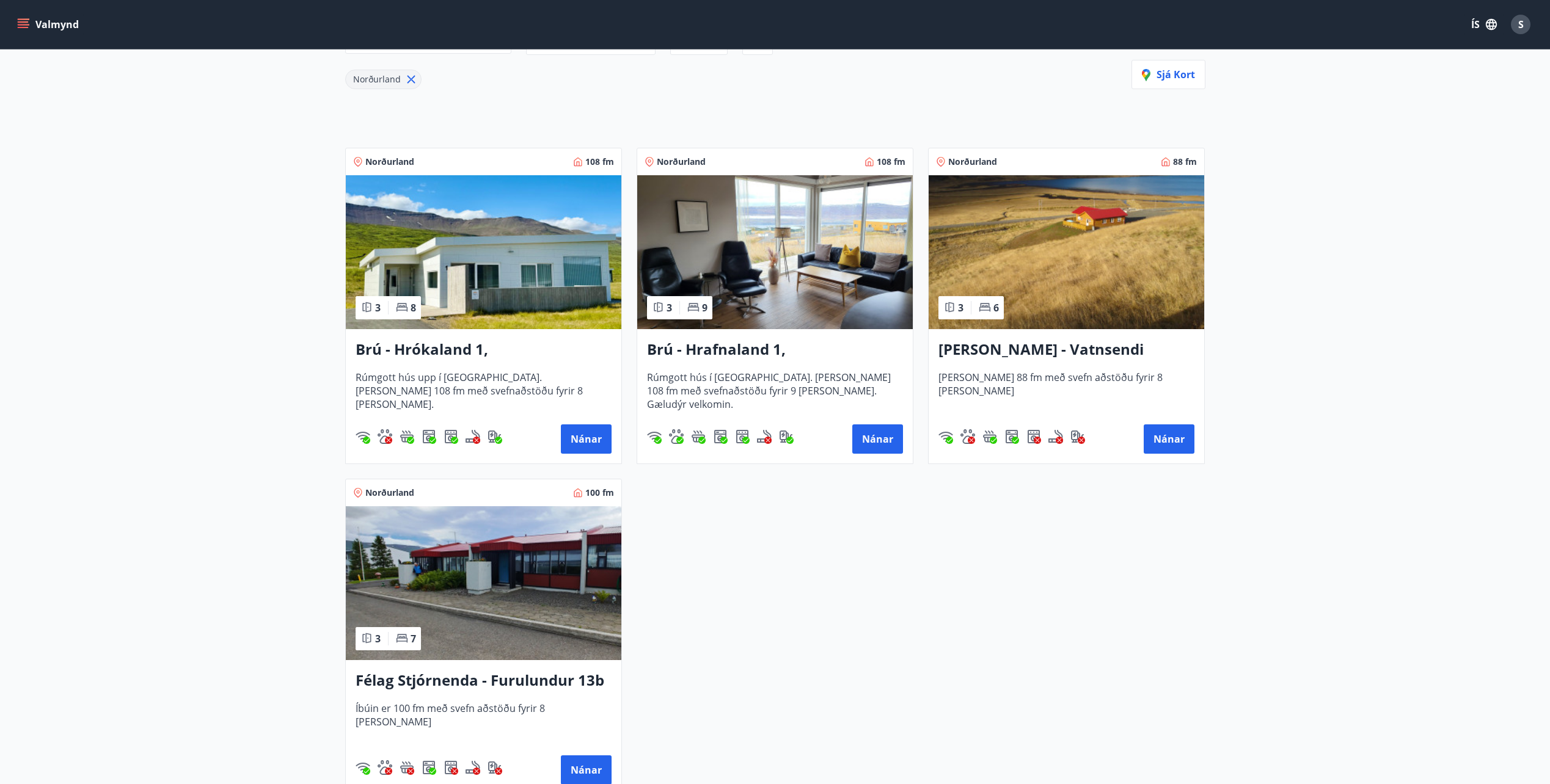
scroll to position [184, 0]
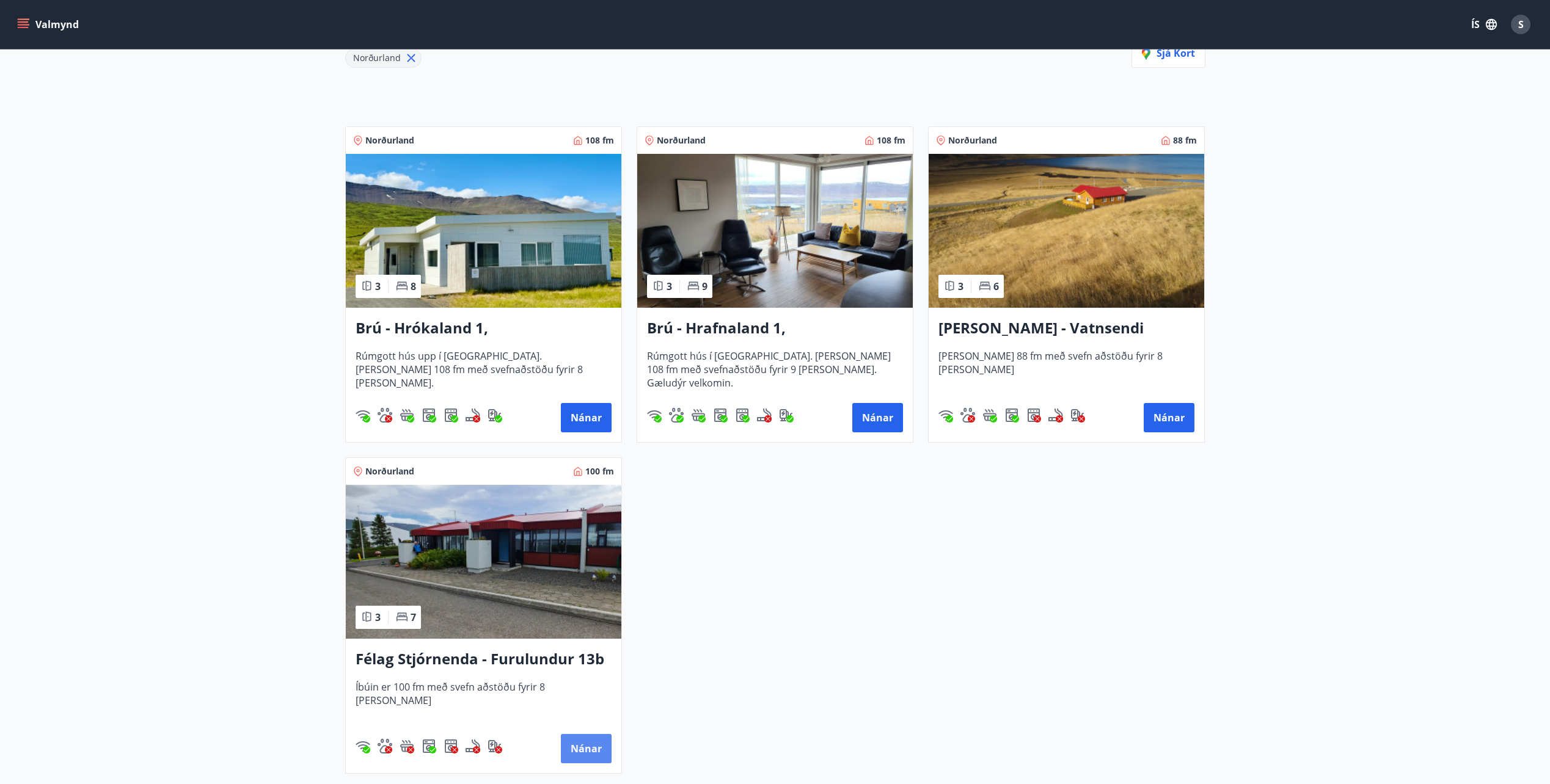
click at [588, 747] on button "Nánar" at bounding box center [586, 749] width 51 height 29
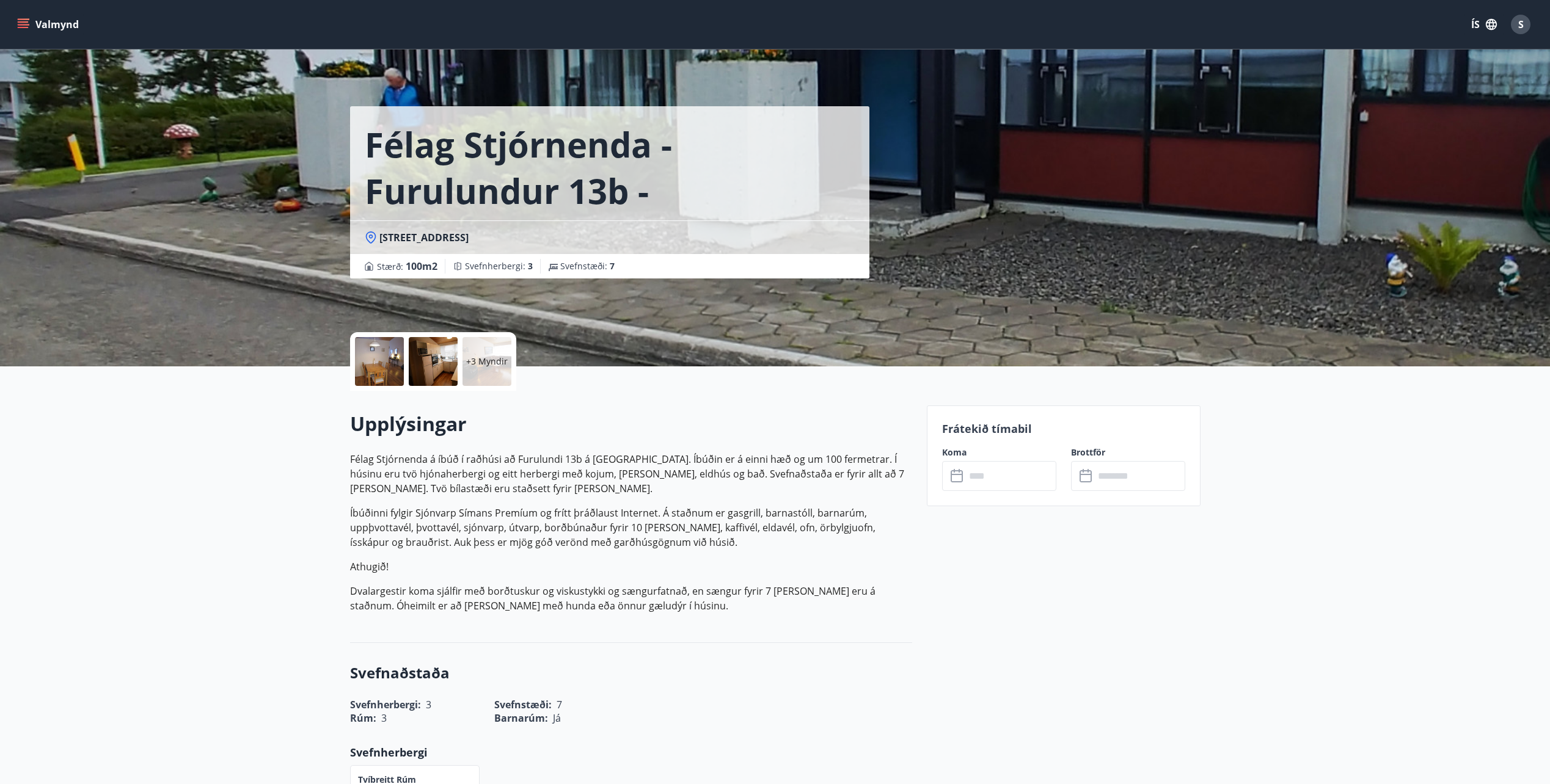
click at [1013, 481] on input "text" at bounding box center [1011, 476] width 91 height 30
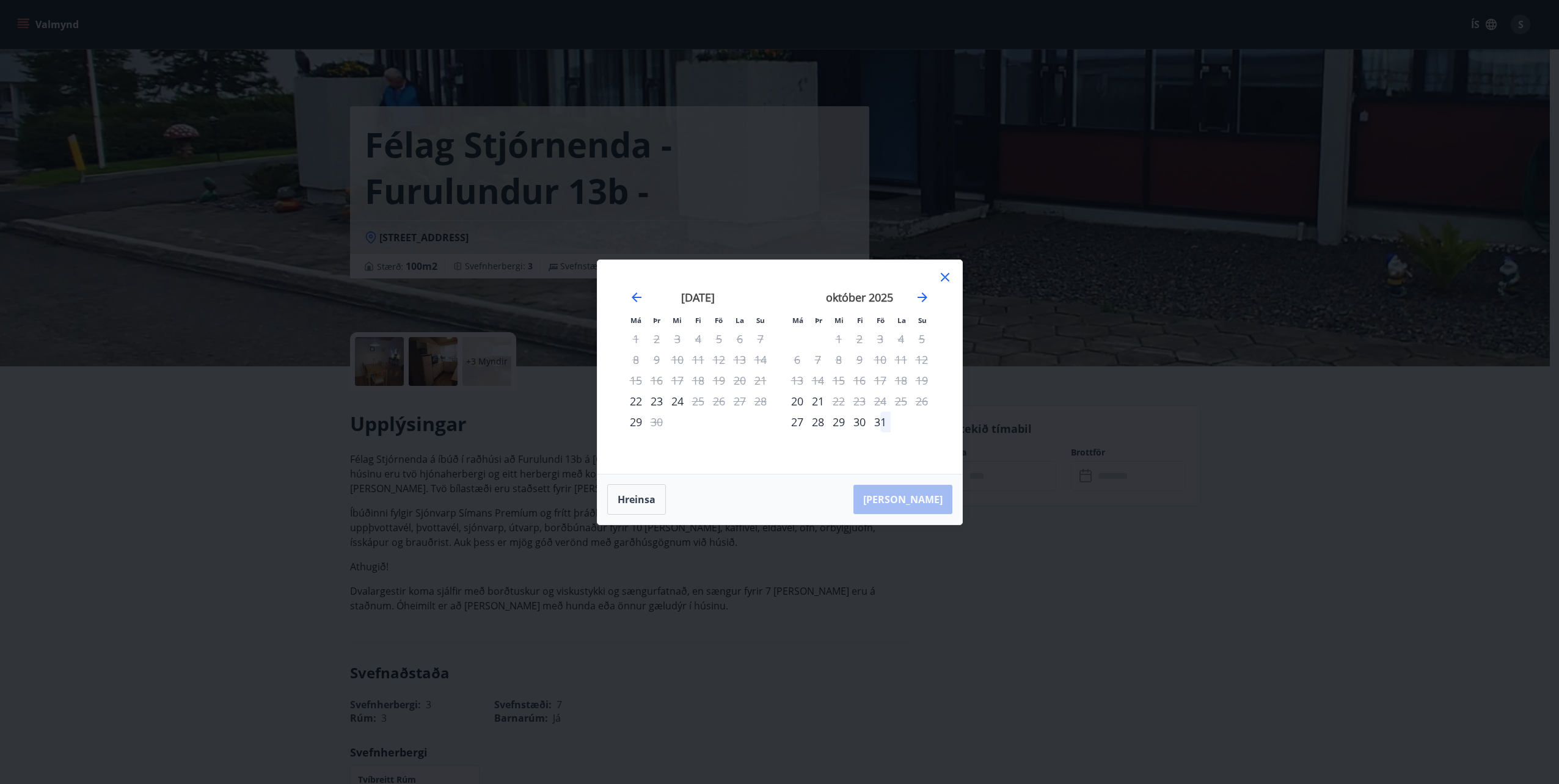
click at [329, 550] on div "Má Þr Mi Fi Fö La Su Má Þr Mi Fi Fö La Su [DATE] 1 2 3 4 5 6 7 8 9 10 11 12 13 …" at bounding box center [780, 392] width 1559 height 784
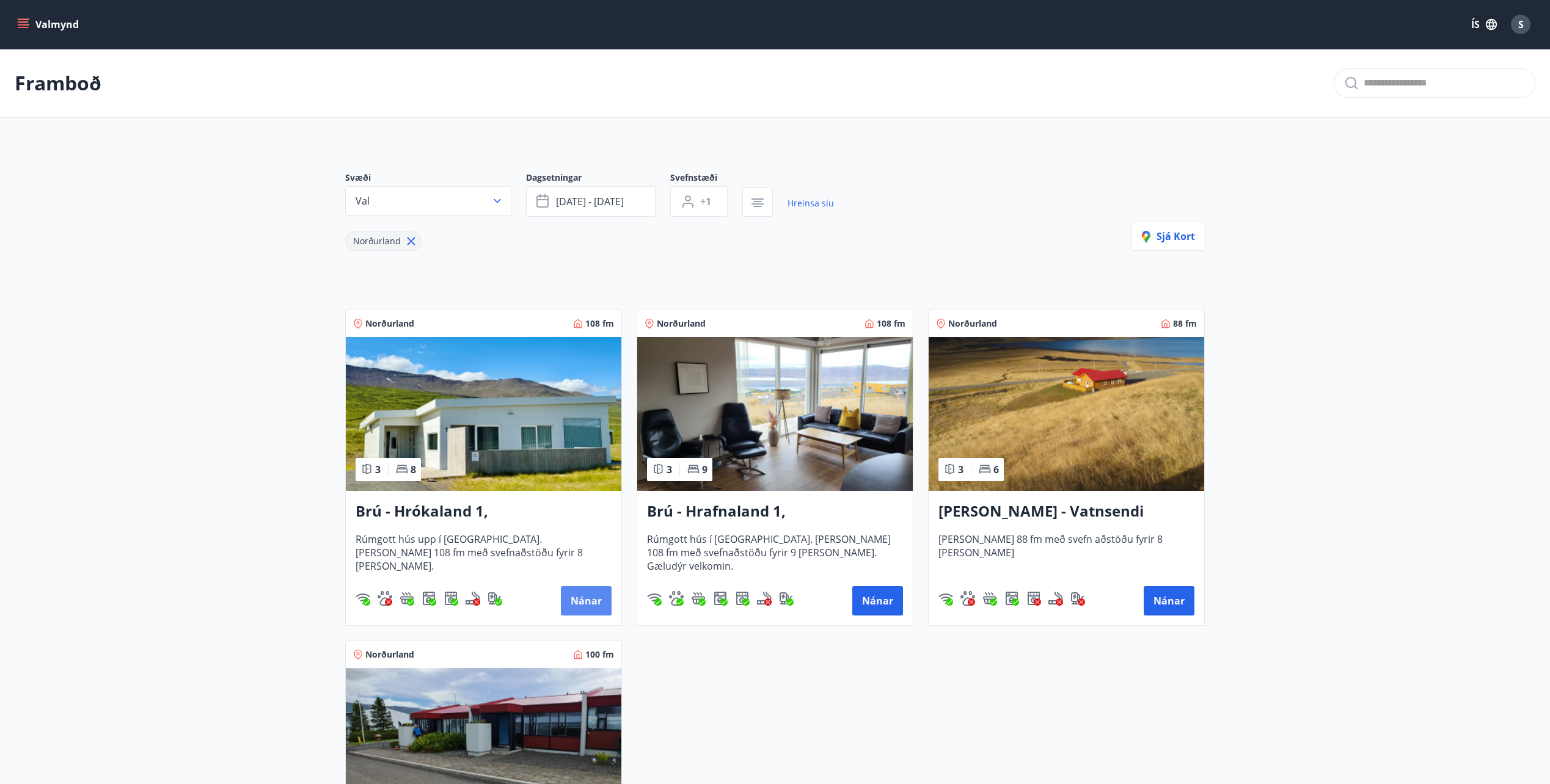
click at [584, 601] on button "Nánar" at bounding box center [586, 600] width 51 height 29
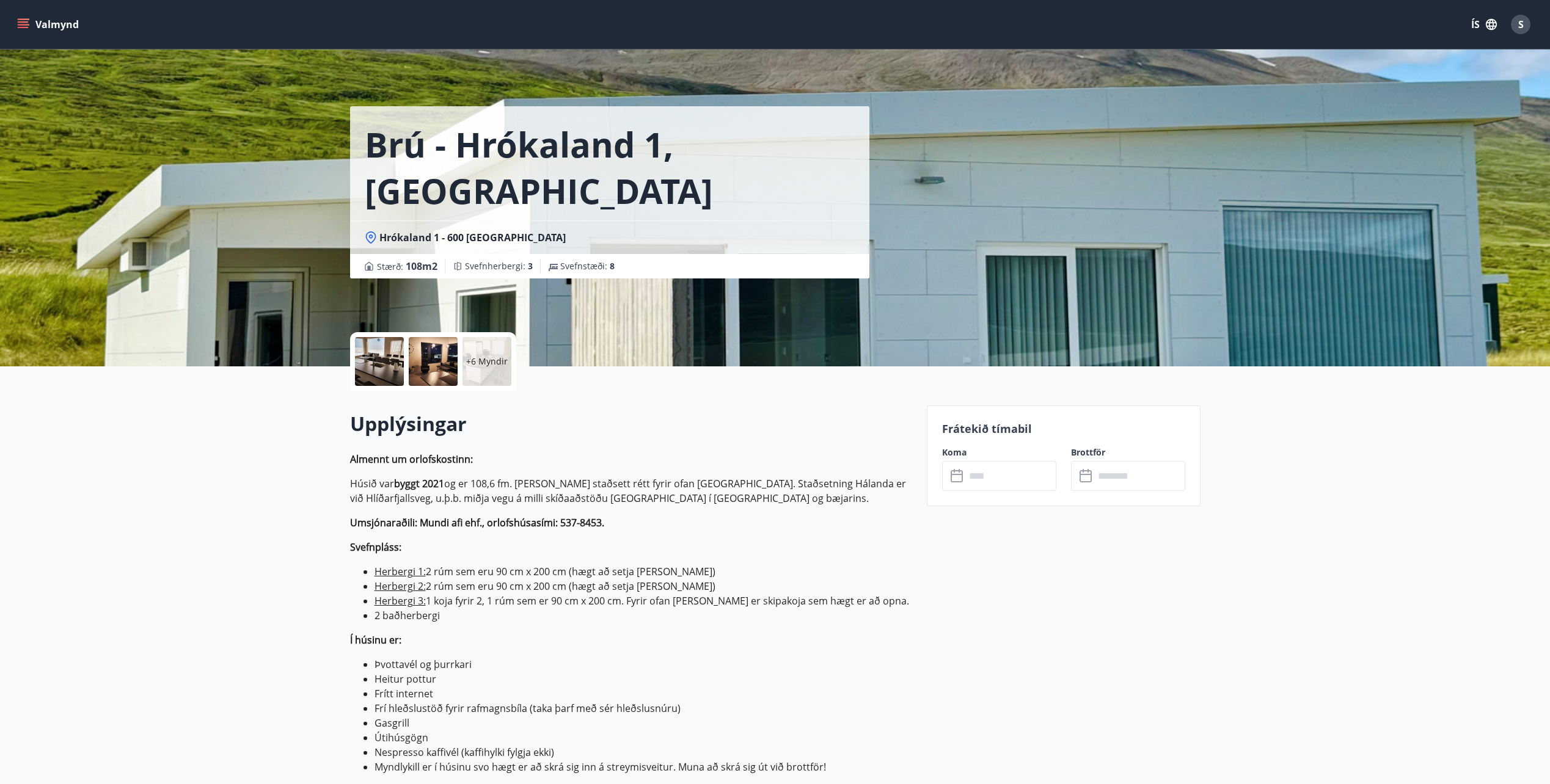
click at [1003, 475] on input "text" at bounding box center [1011, 476] width 91 height 30
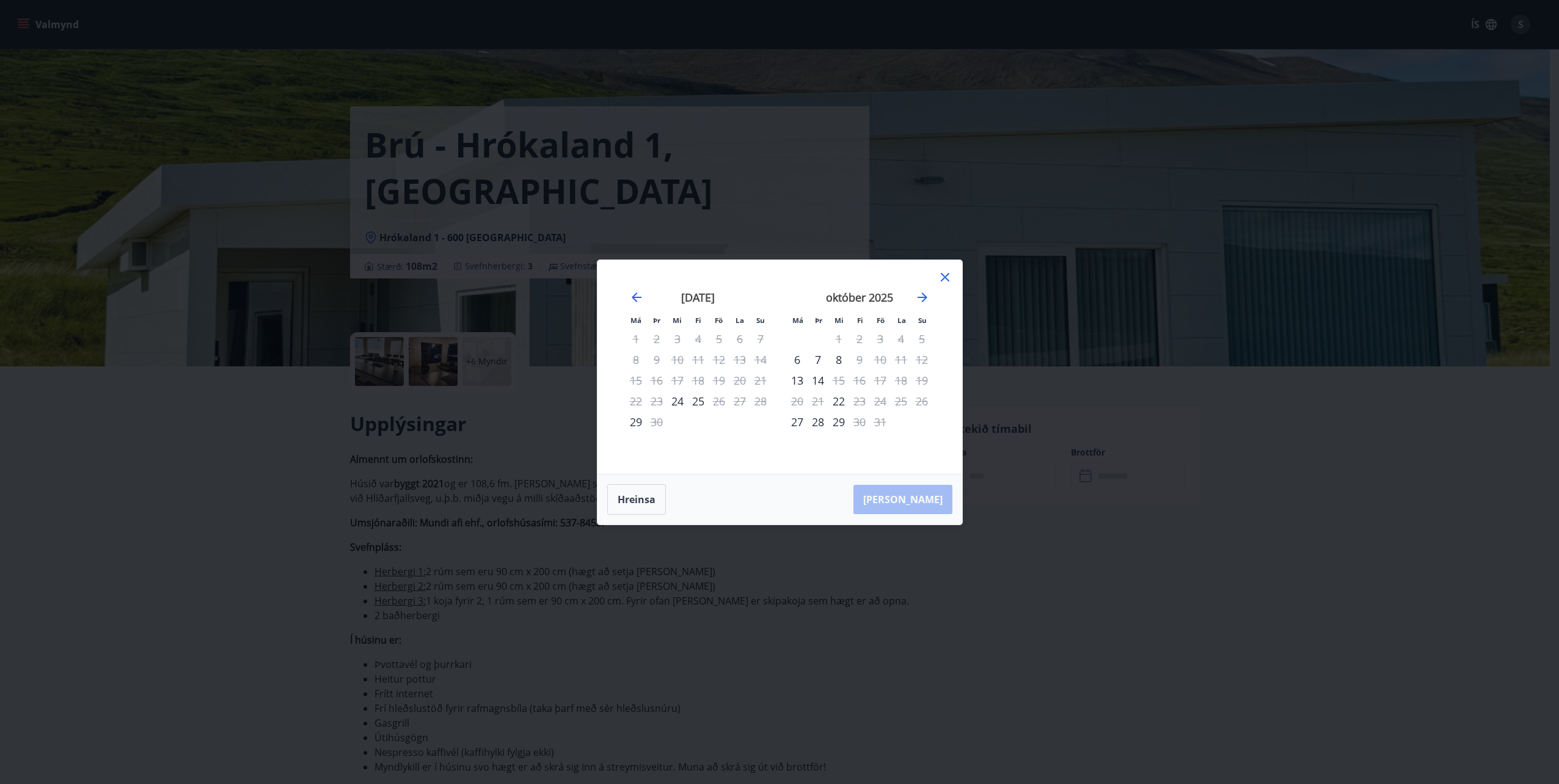
click at [1021, 503] on div "Má Þr Mi Fi Fö La Su Má Þr Mi Fi Fö La Su [DATE] 1 2 3 4 5 6 7 8 9 10 11 12 13 …" at bounding box center [780, 392] width 1559 height 784
